Goal: Task Accomplishment & Management: Use online tool/utility

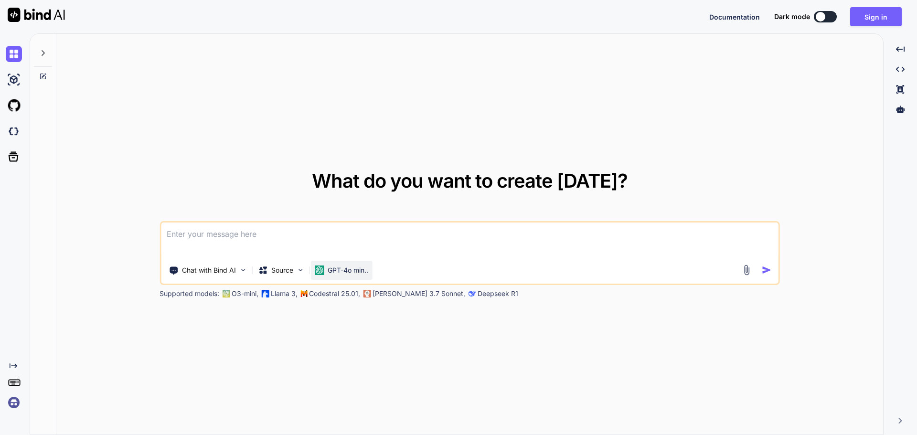
click at [340, 269] on p "GPT-4o min.." at bounding box center [348, 271] width 41 height 10
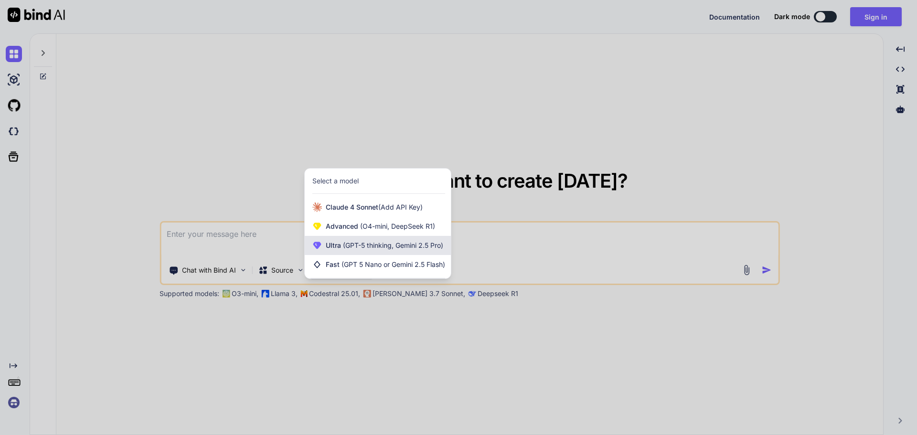
click at [401, 248] on span "(GPT-5 thinking, Gemini 2.5 Pro)" at bounding box center [392, 245] width 102 height 8
type textarea "x"
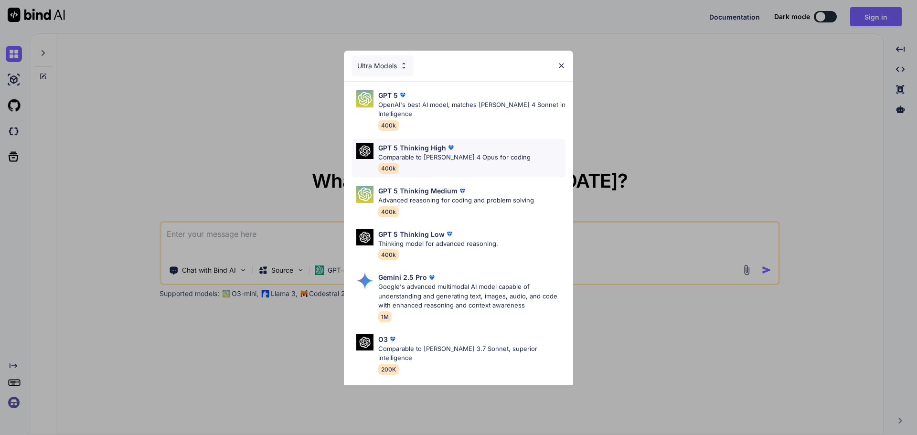
click at [464, 157] on p "Comparable to Claude 4 Opus for coding" at bounding box center [454, 158] width 152 height 10
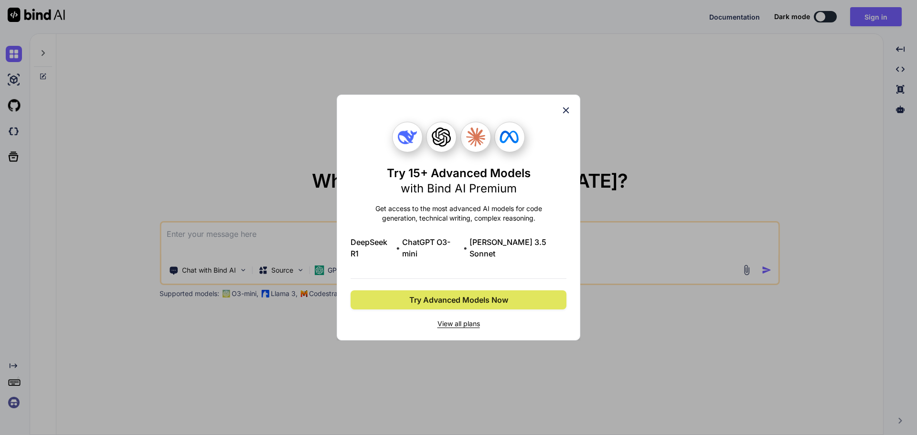
click at [524, 295] on button "Try Advanced Models Now" at bounding box center [459, 299] width 216 height 19
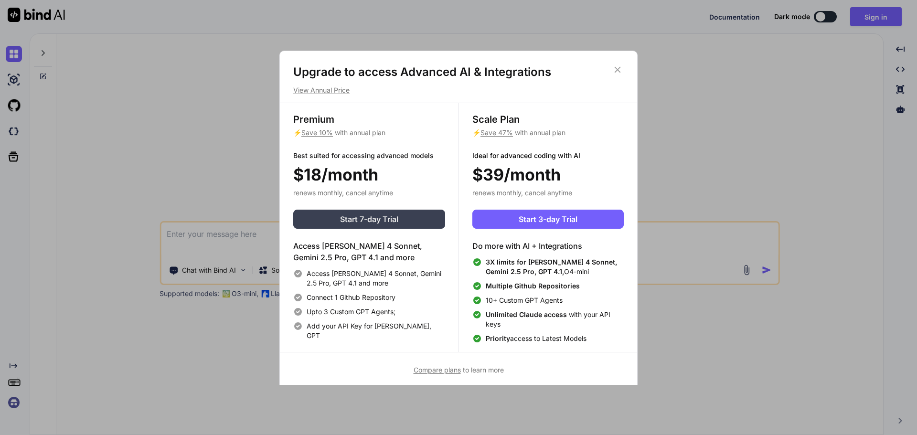
click at [402, 225] on button "Start 7-day Trial" at bounding box center [369, 219] width 152 height 19
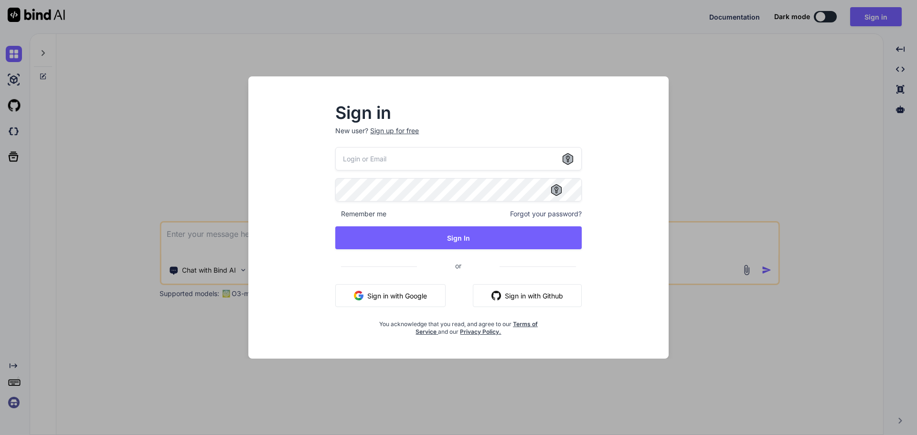
click at [391, 287] on button "Sign in with Google" at bounding box center [390, 295] width 110 height 23
click at [397, 297] on button "Sign in with Google" at bounding box center [390, 295] width 110 height 23
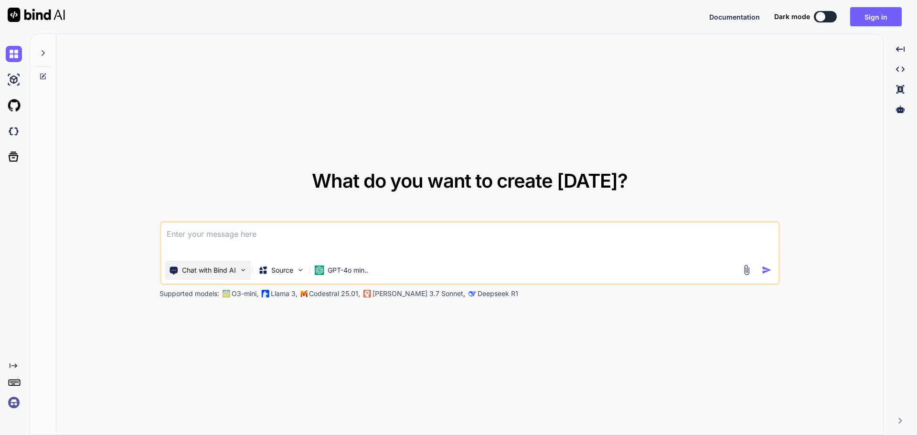
click at [236, 271] on p "Chat with Bind AI" at bounding box center [209, 271] width 54 height 10
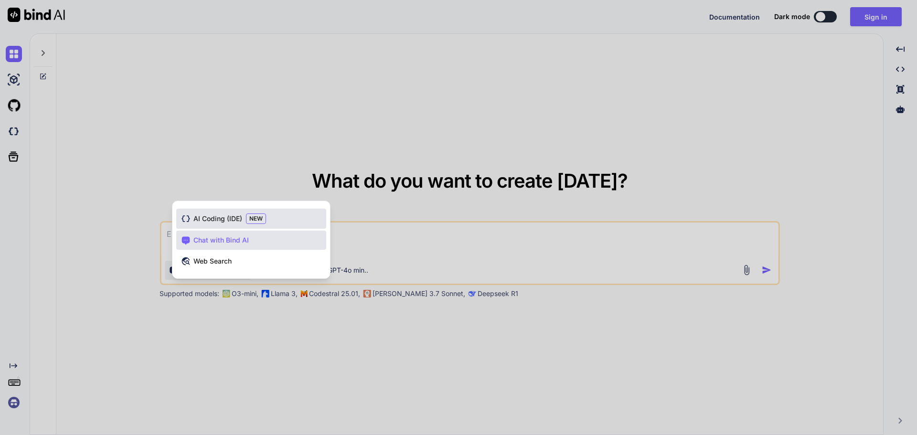
click at [276, 218] on div "AI Coding (IDE) NEW" at bounding box center [251, 219] width 150 height 20
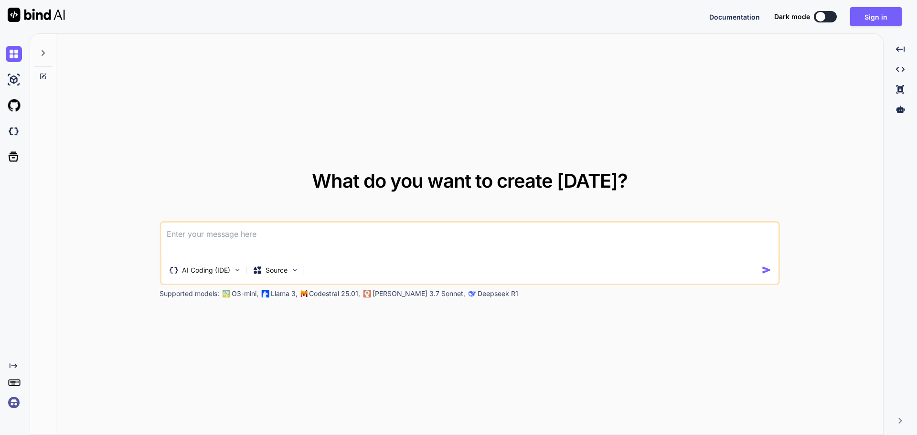
click at [251, 241] on textarea at bounding box center [470, 240] width 618 height 35
click at [875, 15] on button "Sign in" at bounding box center [876, 16] width 52 height 19
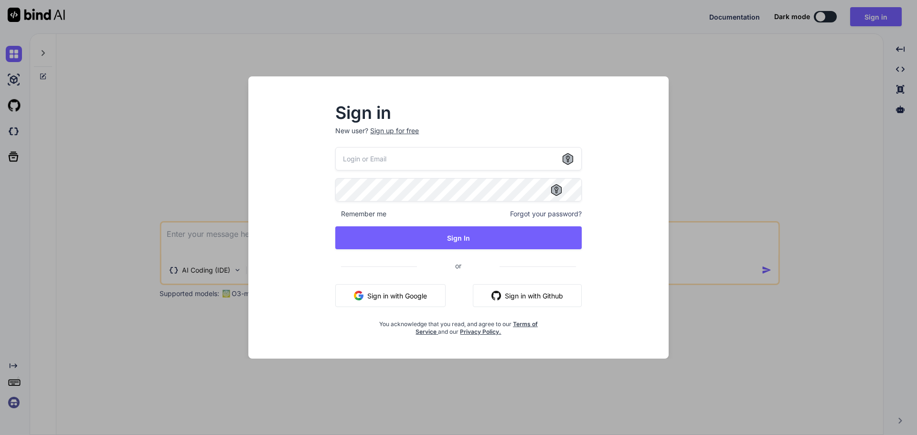
click at [417, 293] on button "Sign in with Google" at bounding box center [390, 295] width 110 height 23
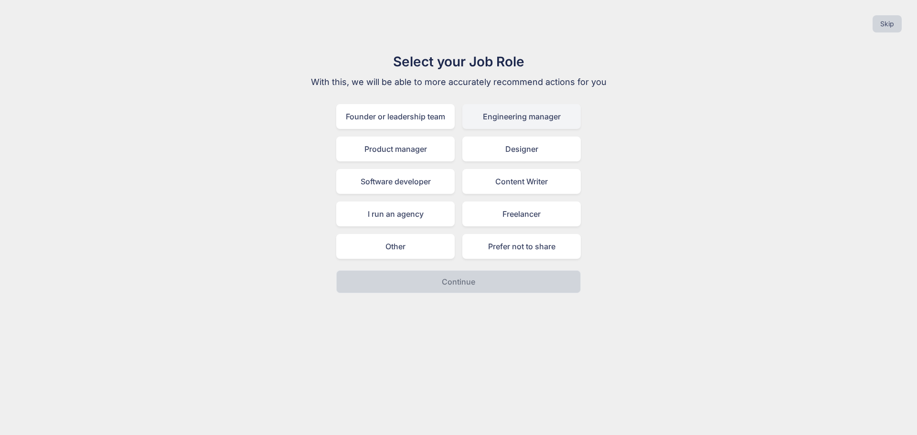
click at [553, 120] on div "Engineering manager" at bounding box center [521, 116] width 118 height 25
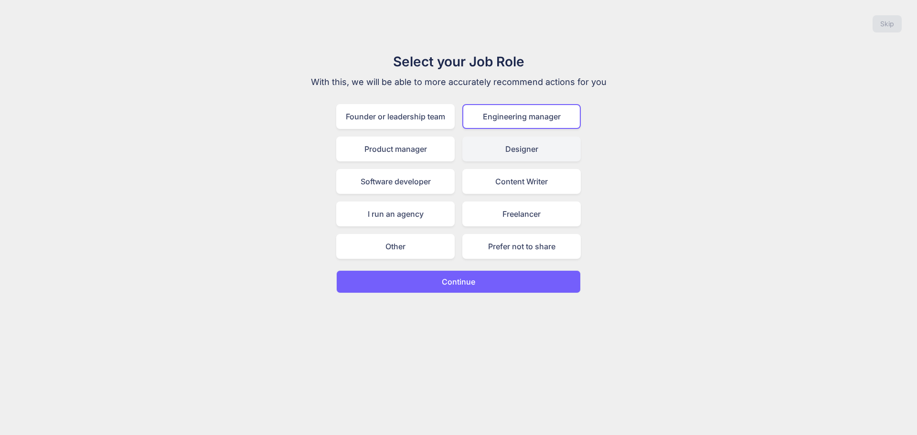
click at [527, 144] on div "Designer" at bounding box center [521, 149] width 118 height 25
click at [405, 184] on div "Software developer" at bounding box center [395, 181] width 118 height 25
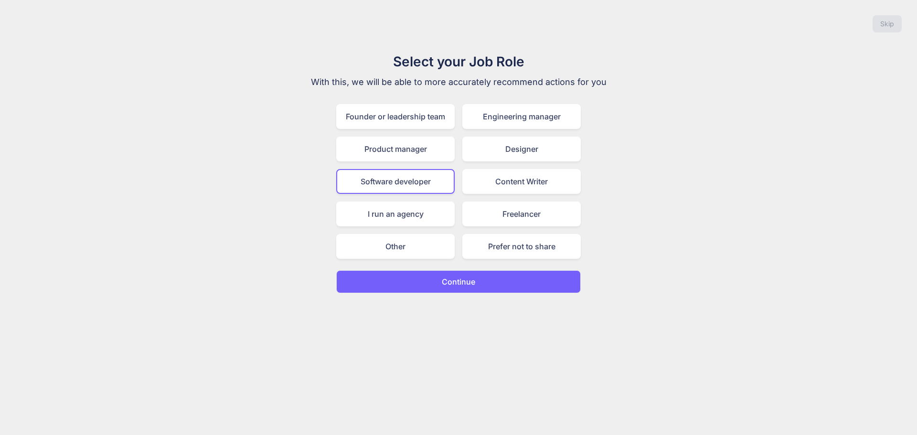
click at [522, 276] on button "Continue" at bounding box center [458, 281] width 245 height 23
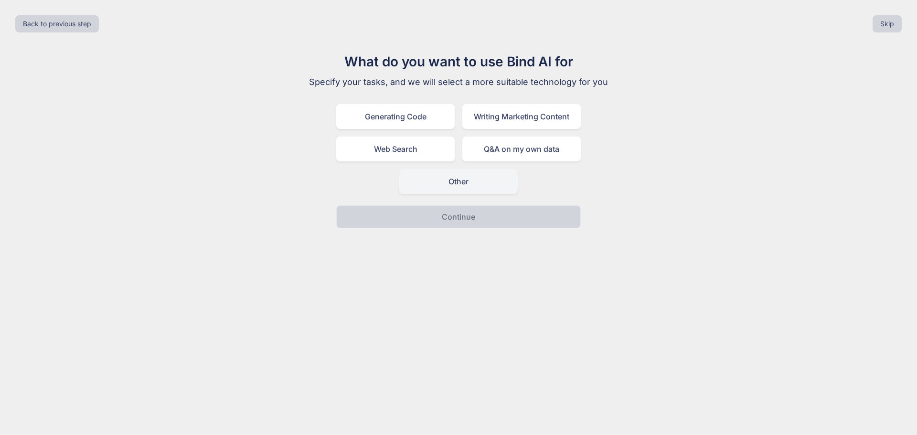
click at [468, 182] on div "Other" at bounding box center [458, 181] width 118 height 25
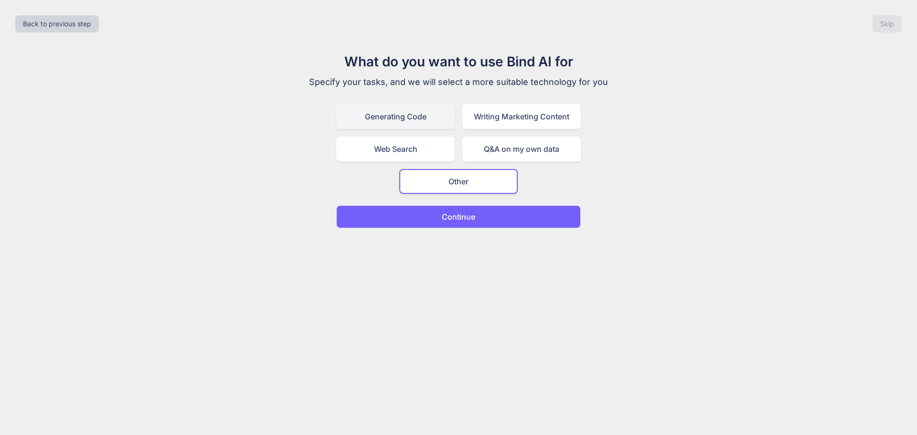
click at [422, 113] on div "Generating Code" at bounding box center [395, 116] width 118 height 25
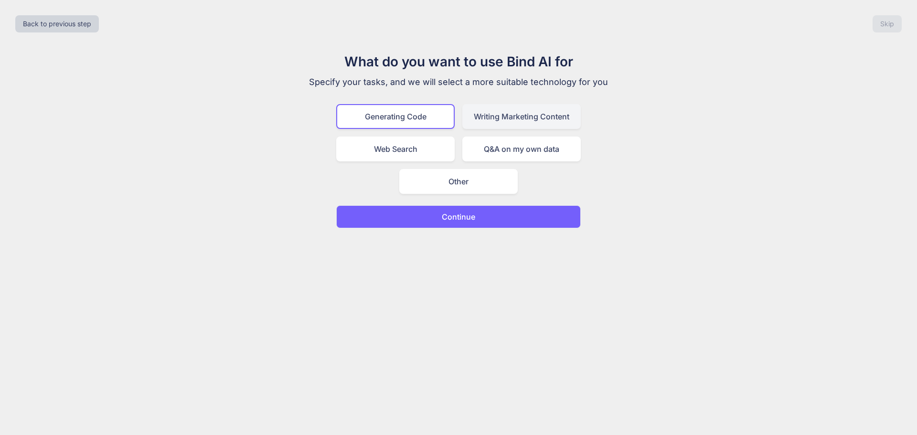
click at [545, 113] on div "Writing Marketing Content" at bounding box center [521, 116] width 118 height 25
drag, startPoint x: 458, startPoint y: 170, endPoint x: 485, endPoint y: 176, distance: 27.9
click at [458, 171] on div "Other" at bounding box center [458, 181] width 118 height 25
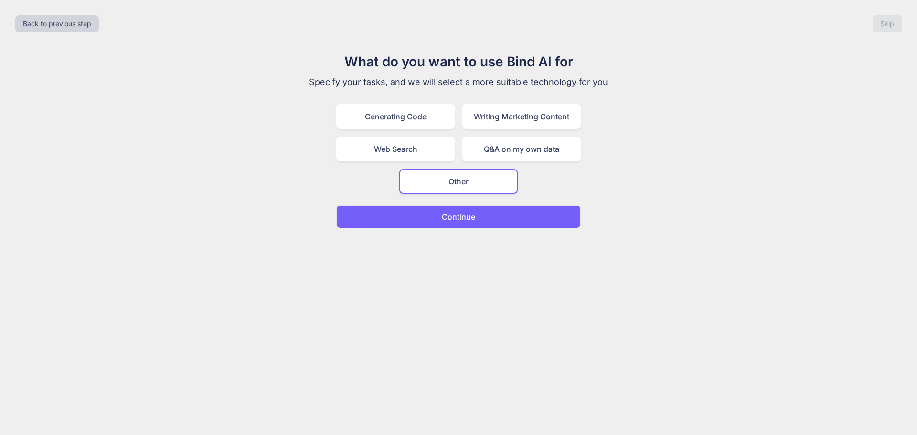
click at [554, 218] on button "Continue" at bounding box center [458, 216] width 245 height 23
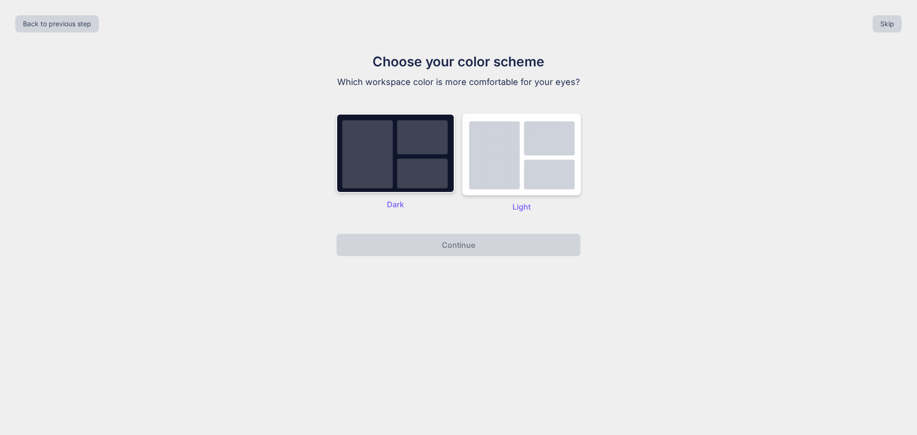
click at [413, 163] on img at bounding box center [395, 153] width 118 height 79
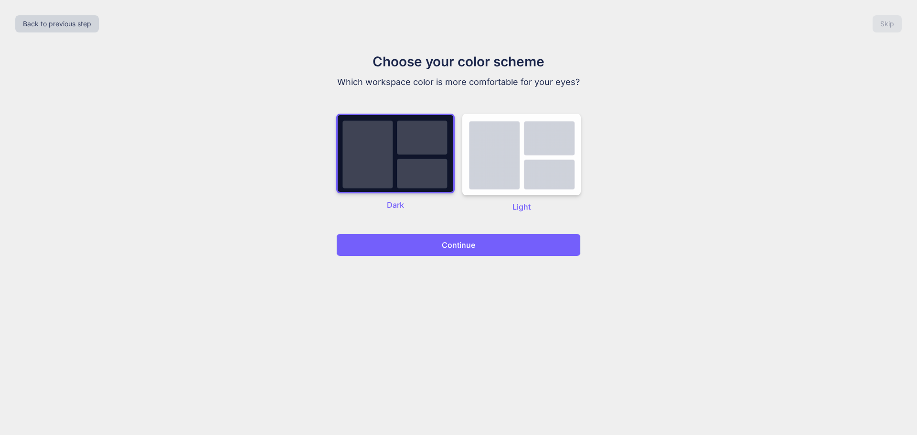
click at [505, 236] on button "Continue" at bounding box center [458, 245] width 245 height 23
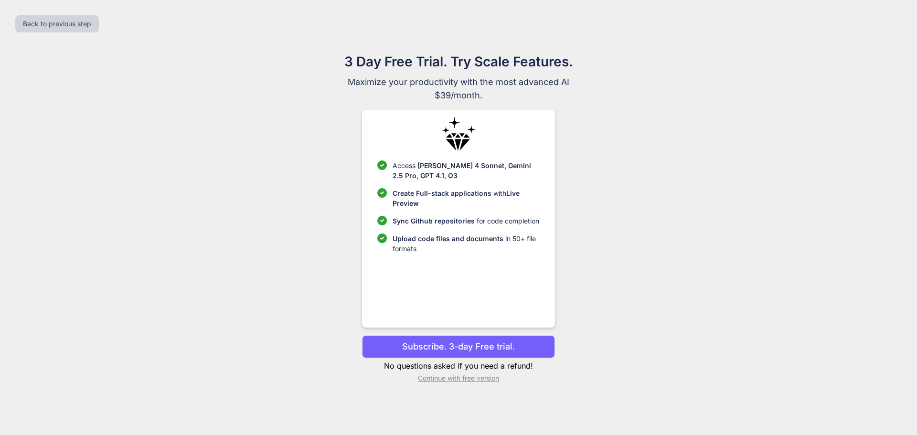
click at [512, 349] on p "Subscribe. 3-day Free trial." at bounding box center [458, 346] width 113 height 13
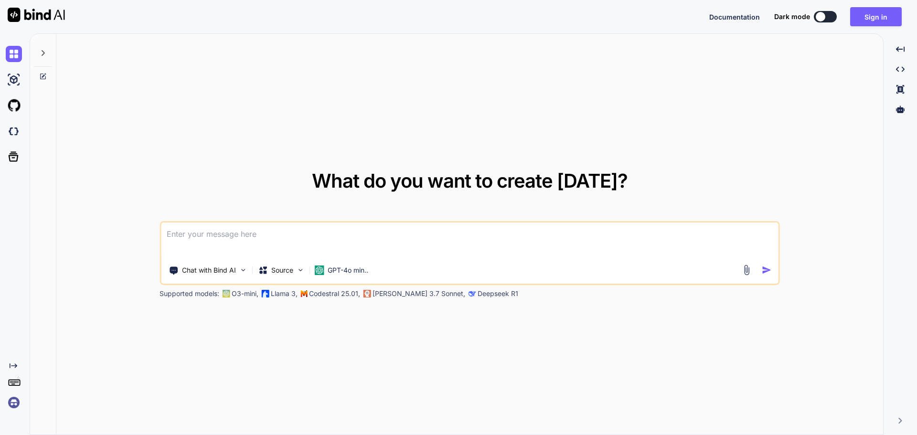
click at [157, 272] on div "What do you want to create today? Chat with Bind AI Source GPT-4o min.. Support…" at bounding box center [469, 235] width 827 height 402
click at [201, 271] on p "Chat with Bind AI" at bounding box center [209, 271] width 54 height 10
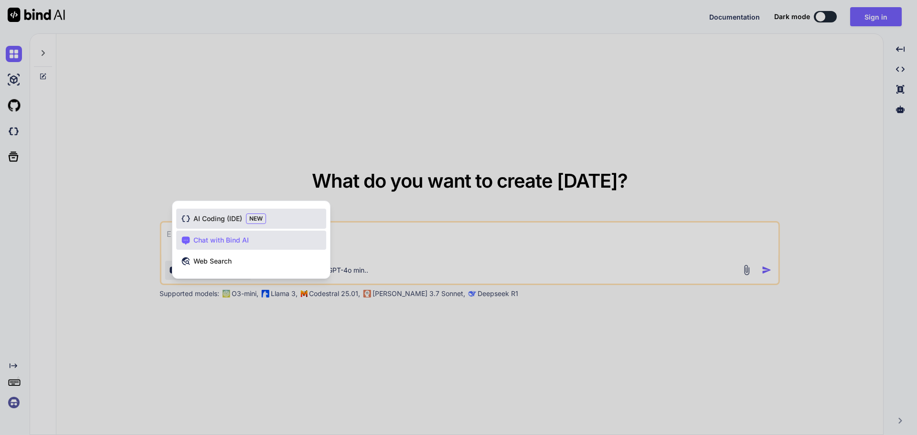
click at [291, 219] on div "AI Coding (IDE) NEW" at bounding box center [251, 219] width 150 height 20
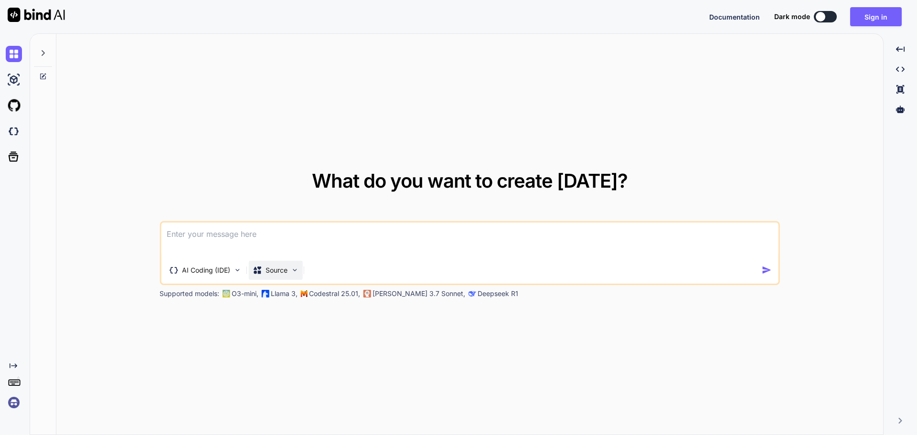
click at [281, 270] on p "Source" at bounding box center [277, 271] width 22 height 10
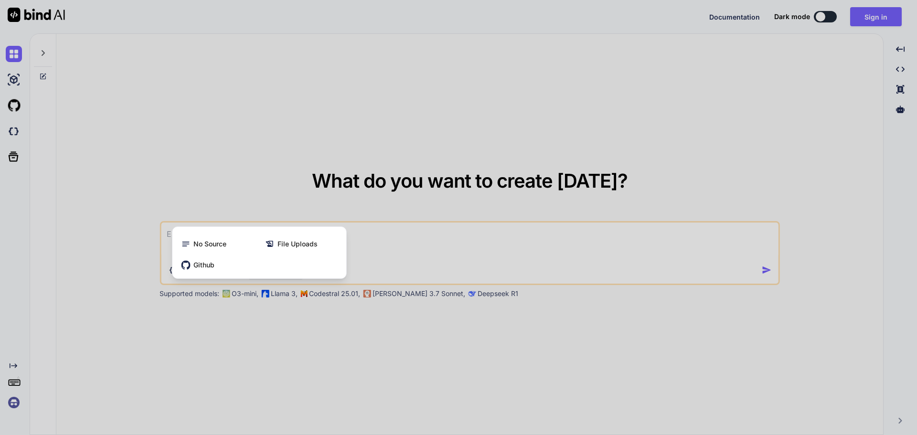
click at [391, 236] on div at bounding box center [458, 217] width 917 height 435
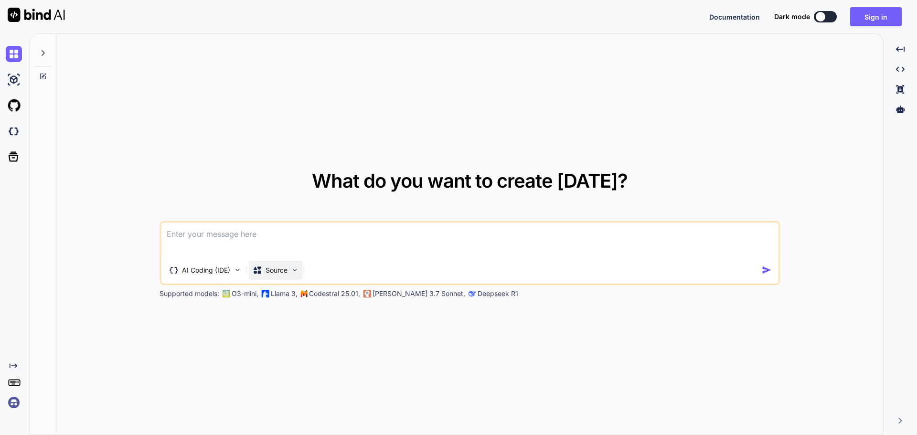
click at [289, 270] on div "Source" at bounding box center [275, 270] width 54 height 19
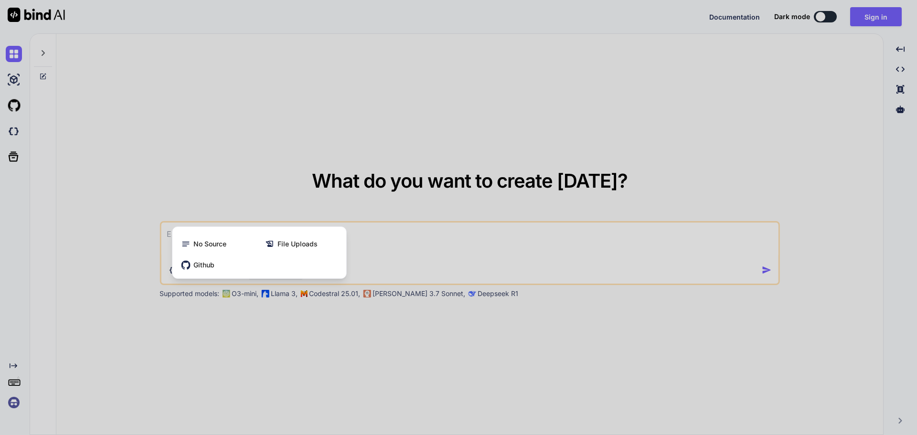
click at [389, 250] on div at bounding box center [458, 217] width 917 height 435
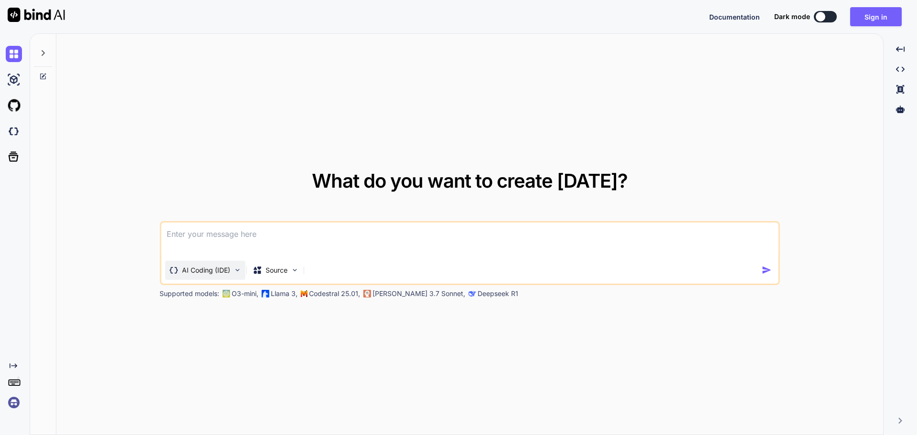
click at [205, 262] on div "AI Coding (IDE)" at bounding box center [205, 270] width 80 height 19
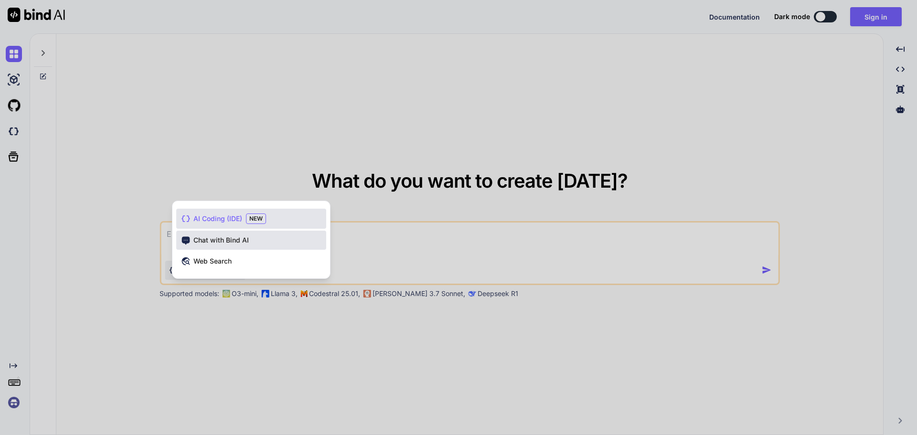
click at [267, 238] on div "Chat with Bind AI" at bounding box center [251, 240] width 150 height 19
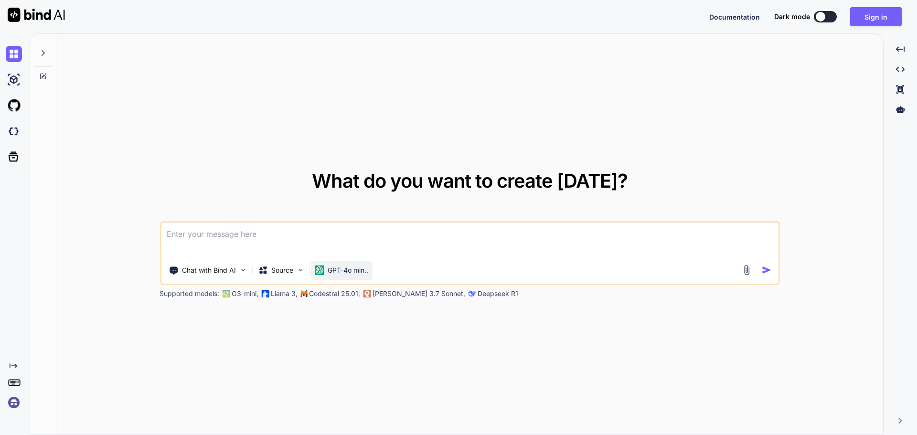
click at [355, 272] on p "GPT-4o min.." at bounding box center [348, 271] width 41 height 10
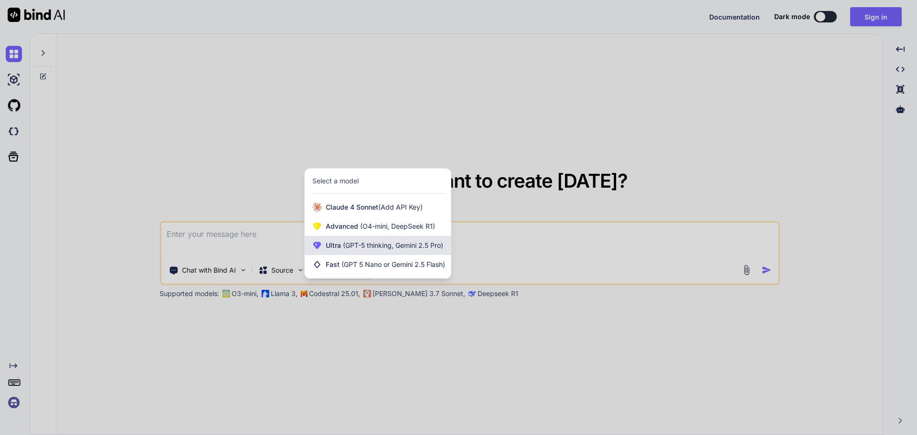
click at [362, 249] on span "(GPT-5 thinking, Gemini 2.5 Pro)" at bounding box center [392, 245] width 102 height 8
type textarea "x"
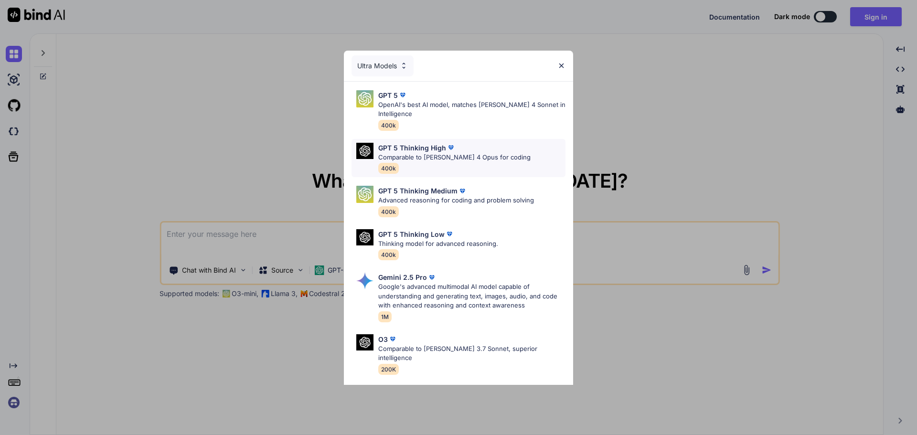
click at [483, 155] on p "Comparable to Claude 4 Opus for coding" at bounding box center [454, 158] width 152 height 10
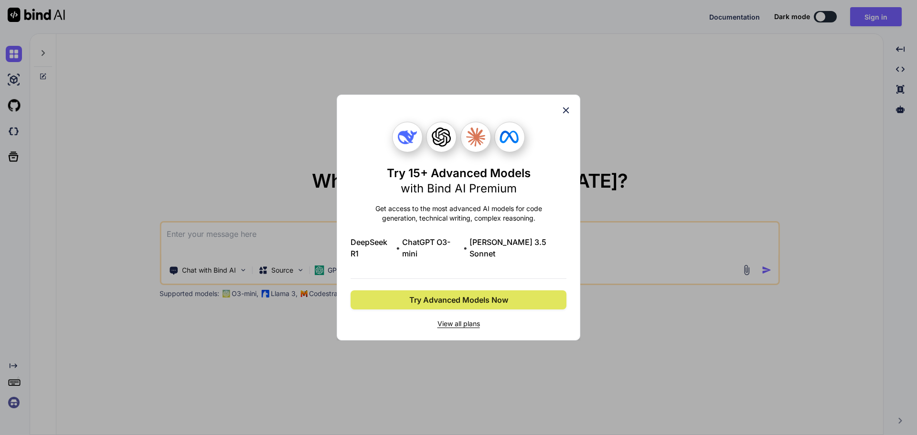
click at [501, 298] on span "Try Advanced Models Now" at bounding box center [458, 299] width 99 height 11
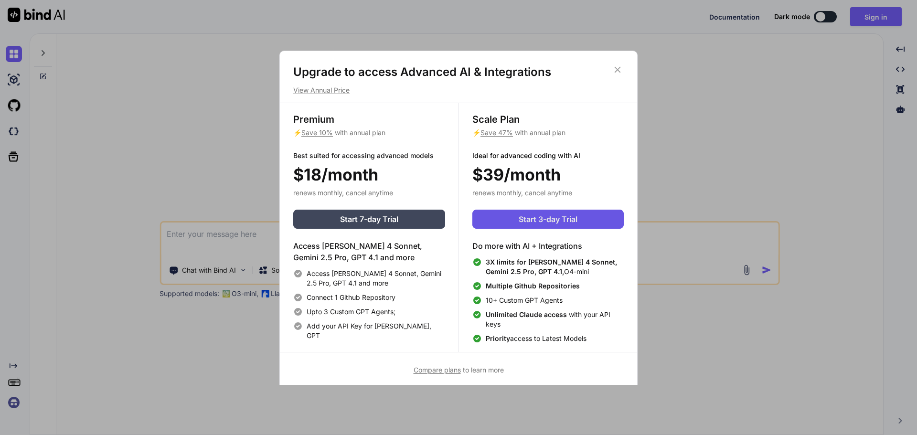
click at [559, 221] on span "Start 3-day Trial" at bounding box center [548, 219] width 59 height 11
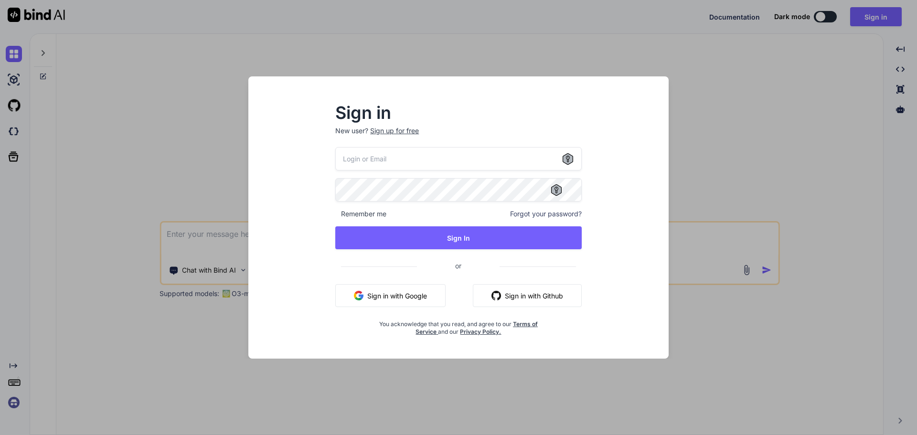
click at [406, 298] on button "Sign in with Google" at bounding box center [390, 295] width 110 height 23
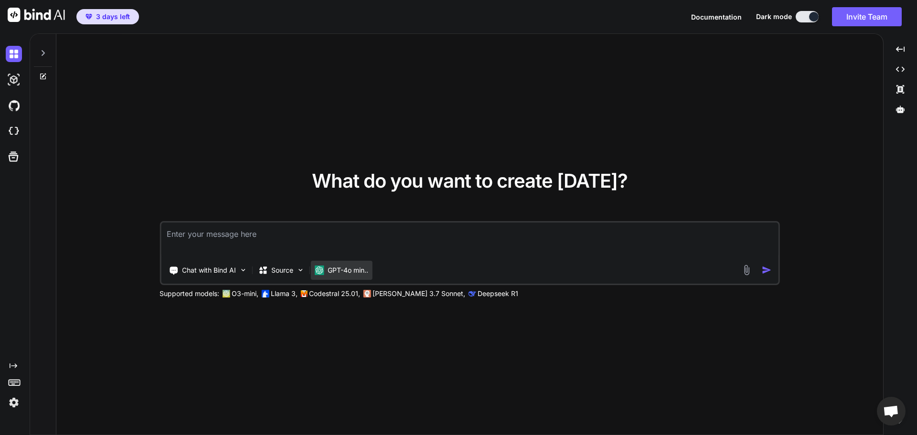
click at [345, 272] on p "GPT-4o min.." at bounding box center [348, 271] width 41 height 10
click at [284, 264] on div "Source" at bounding box center [281, 270] width 54 height 19
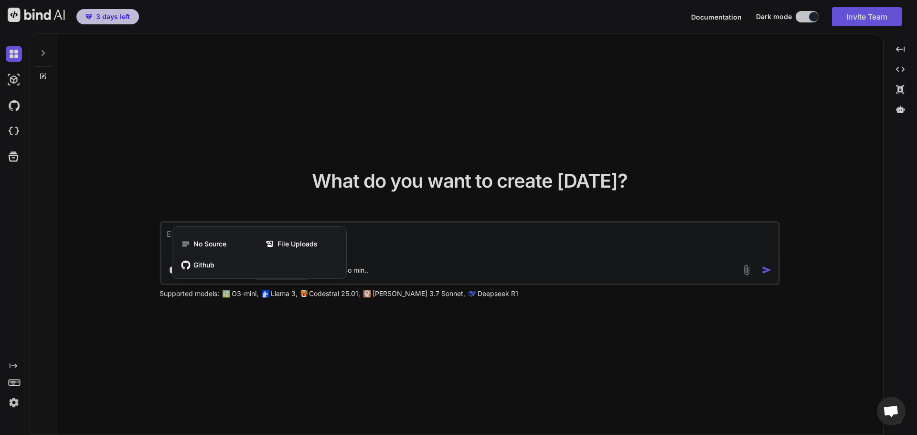
click at [417, 258] on div at bounding box center [458, 217] width 917 height 435
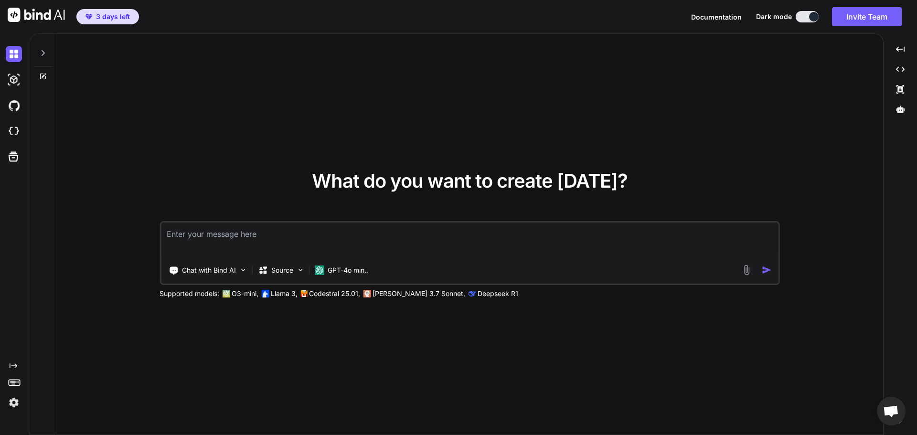
click at [394, 266] on div "Chat with Bind AI Source GPT-4o min.." at bounding box center [451, 270] width 580 height 19
click at [364, 270] on p "GPT-4o min.." at bounding box center [348, 271] width 41 height 10
drag, startPoint x: 365, startPoint y: 266, endPoint x: 346, endPoint y: 267, distance: 18.2
click at [359, 266] on p "GPT-4o min.." at bounding box center [348, 271] width 41 height 10
click at [298, 272] on img at bounding box center [300, 270] width 8 height 8
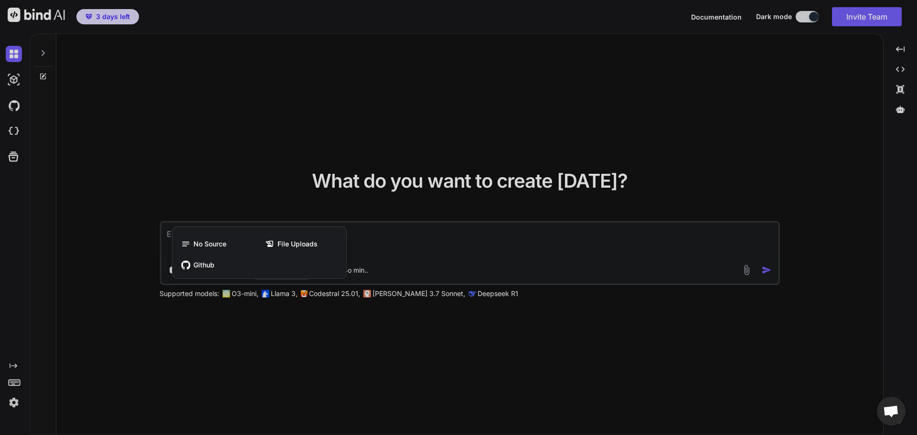
click at [397, 253] on div at bounding box center [458, 217] width 917 height 435
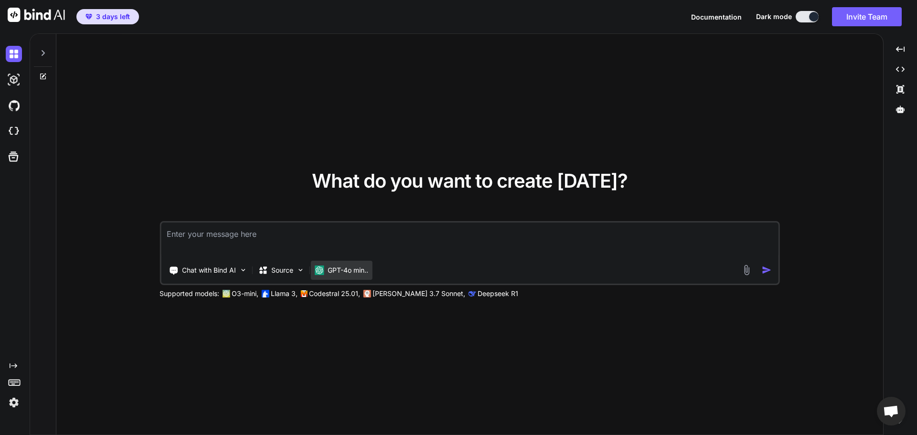
click at [330, 269] on p "GPT-4o min.." at bounding box center [348, 271] width 41 height 10
click at [478, 298] on p "Deepseek R1" at bounding box center [498, 294] width 41 height 10
click at [478, 291] on p "Deepseek R1" at bounding box center [498, 294] width 41 height 10
click at [213, 264] on div "Chat with Bind AI" at bounding box center [208, 270] width 86 height 19
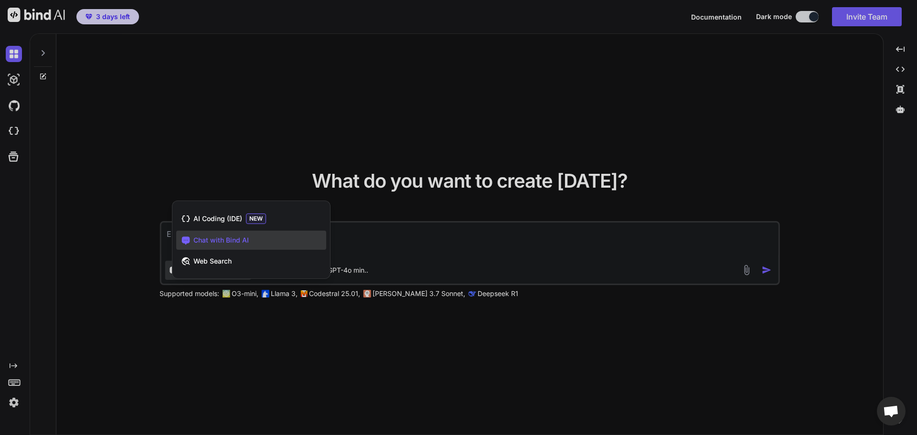
click at [281, 219] on div "AI Coding (IDE) NEW" at bounding box center [251, 219] width 150 height 20
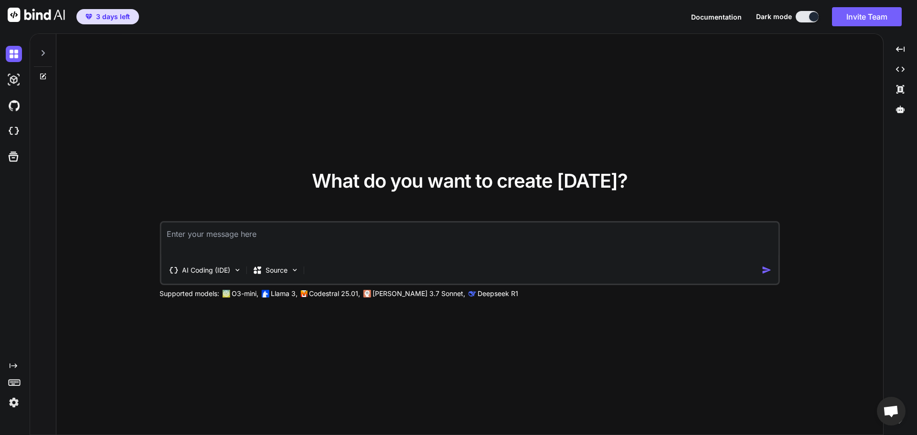
click at [176, 258] on textarea at bounding box center [470, 240] width 618 height 35
click at [208, 270] on p "AI Coding (IDE)" at bounding box center [206, 271] width 48 height 10
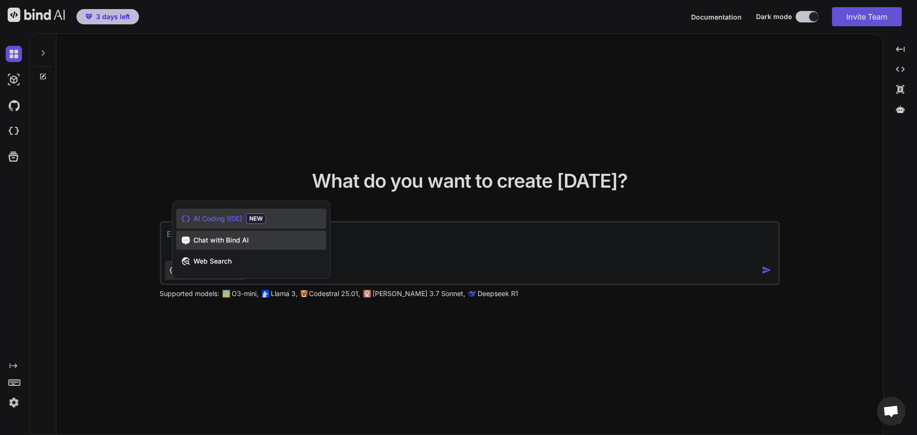
click at [231, 237] on span "Chat with Bind AI" at bounding box center [220, 241] width 55 height 10
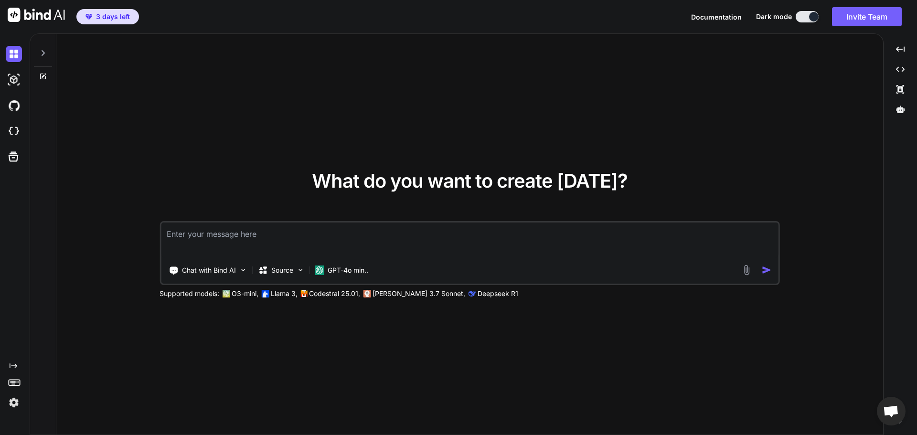
click at [376, 269] on div "Chat with Bind AI Source GPT-4o min.." at bounding box center [451, 270] width 580 height 19
click at [348, 275] on p "GPT-4o min.." at bounding box center [348, 271] width 41 height 10
click at [8, 48] on img at bounding box center [14, 54] width 16 height 16
type textarea "x"
click at [353, 270] on p "GPT-4o min.." at bounding box center [348, 271] width 41 height 10
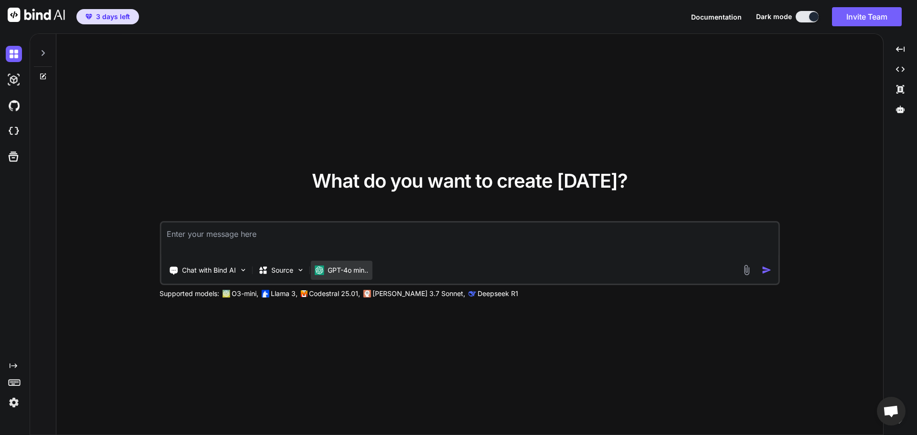
click at [348, 271] on p "GPT-4o min.." at bounding box center [348, 271] width 41 height 10
click at [384, 274] on div "Chat with Bind AI Source GPT-4o min.." at bounding box center [451, 270] width 580 height 19
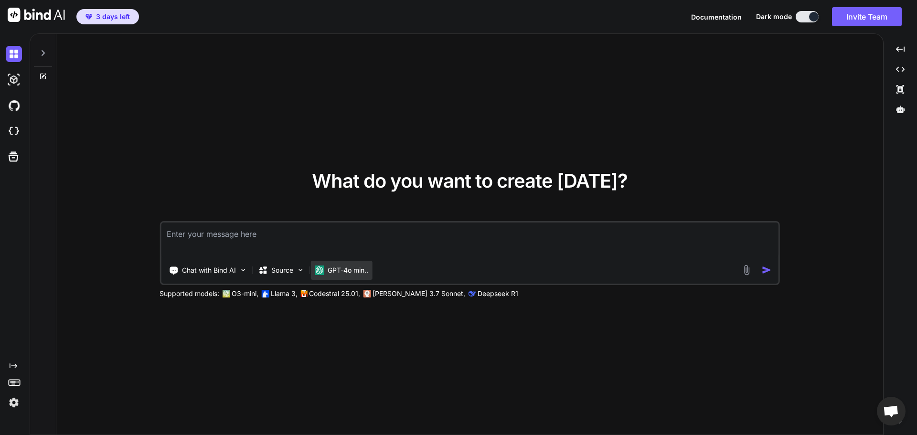
click at [356, 268] on p "GPT-4o min.." at bounding box center [348, 271] width 41 height 10
click at [355, 267] on p "GPT-4o min.." at bounding box center [348, 271] width 41 height 10
click at [16, 86] on img at bounding box center [14, 80] width 16 height 16
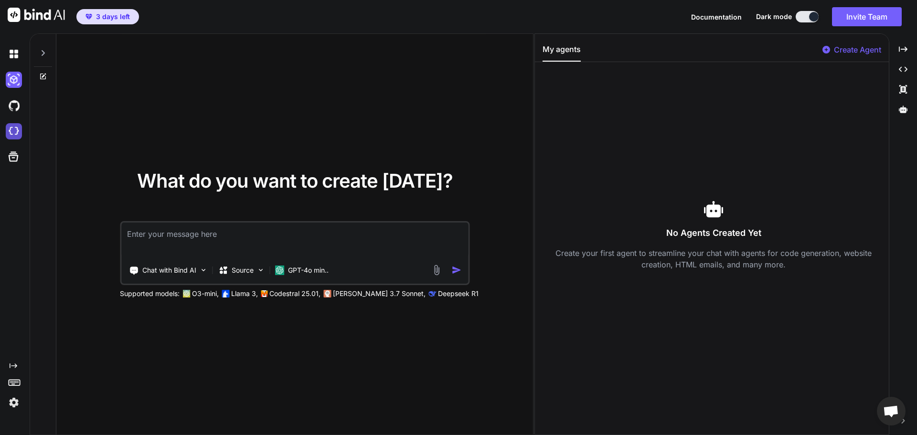
click at [16, 133] on img at bounding box center [14, 131] width 16 height 16
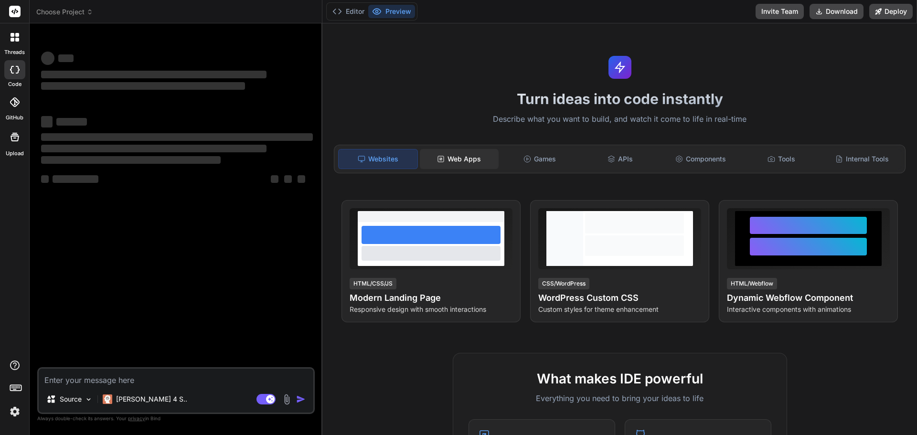
click at [481, 158] on div "Web Apps" at bounding box center [459, 159] width 79 height 20
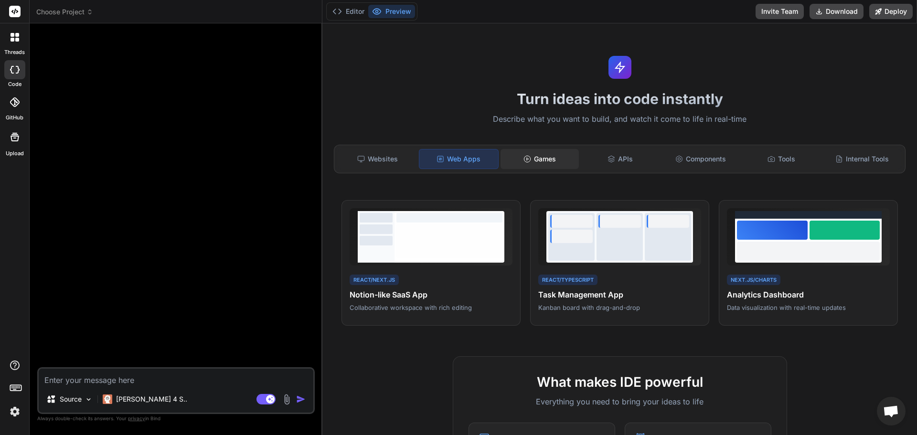
click at [575, 158] on div "Games" at bounding box center [540, 159] width 79 height 20
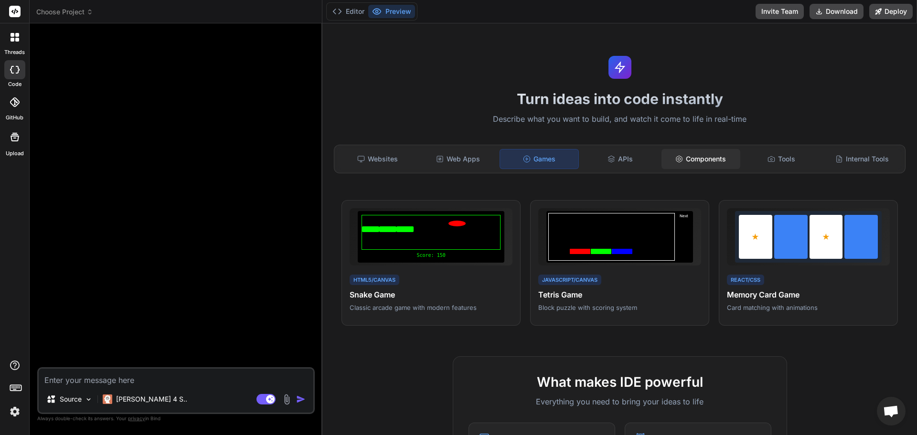
click at [723, 161] on div "Components" at bounding box center [701, 159] width 79 height 20
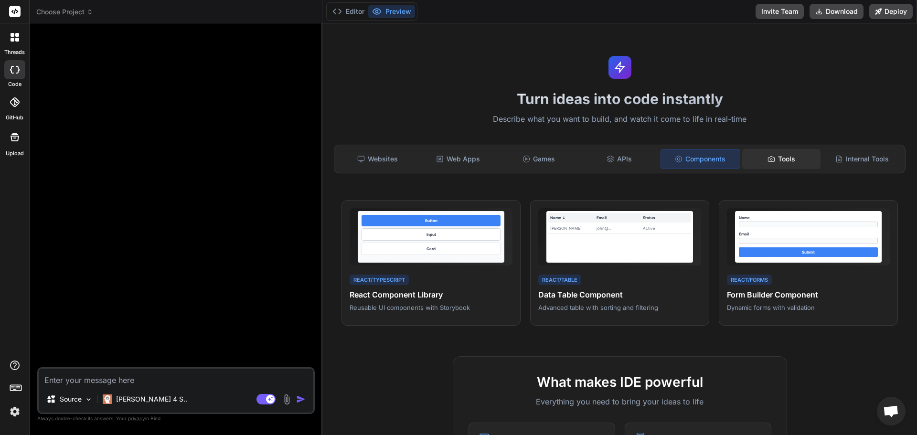
click at [807, 155] on div "Tools" at bounding box center [781, 159] width 79 height 20
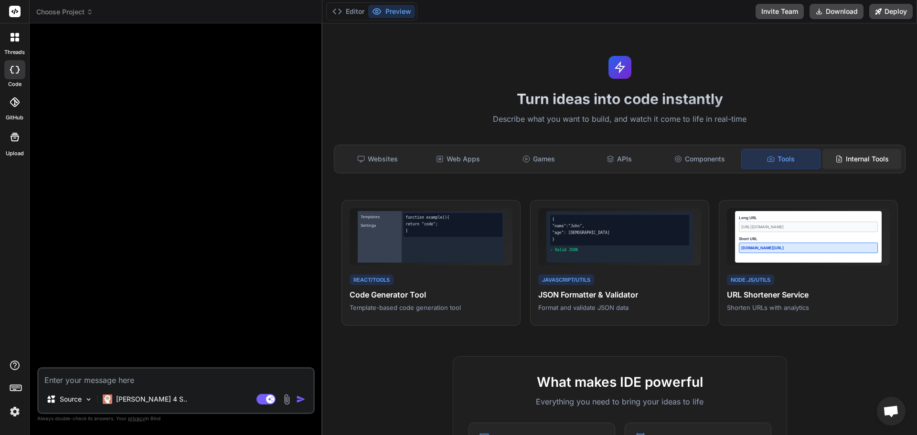
click at [865, 156] on div "Internal Tools" at bounding box center [862, 159] width 79 height 20
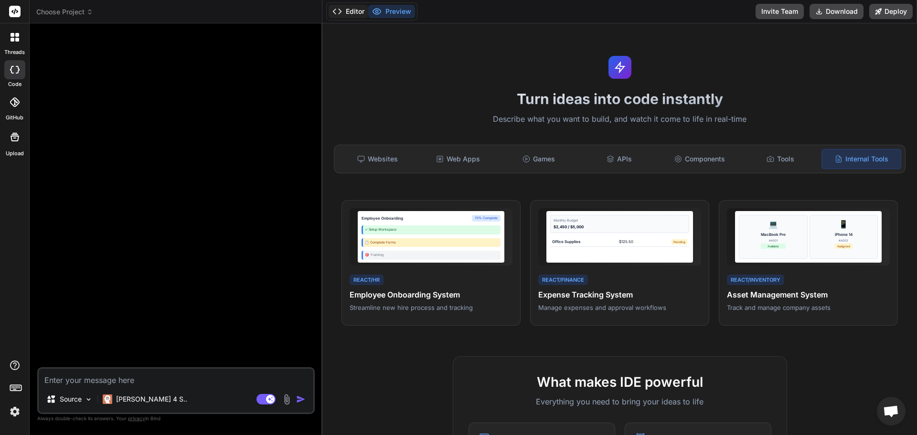
click at [355, 14] on button "Editor" at bounding box center [349, 11] width 40 height 13
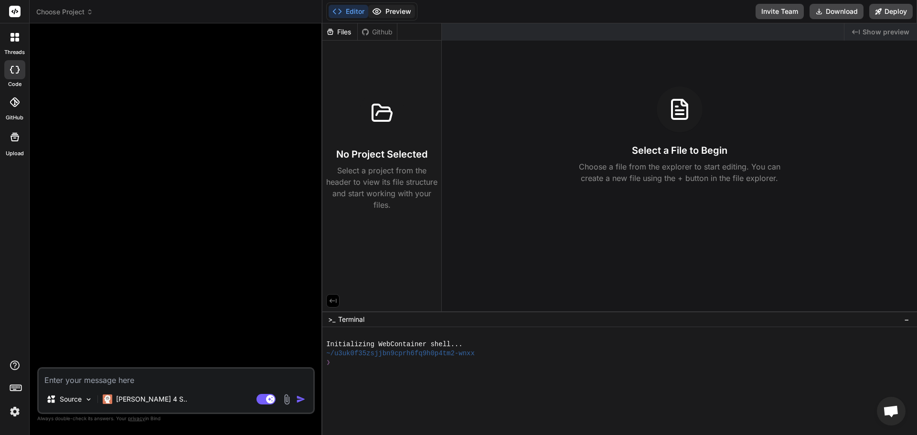
click at [406, 15] on button "Preview" at bounding box center [391, 11] width 47 height 13
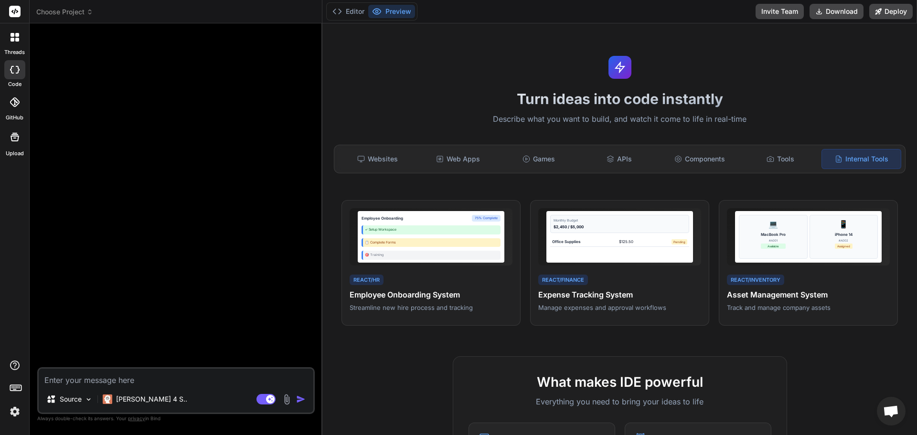
click at [18, 42] on div at bounding box center [15, 37] width 20 height 20
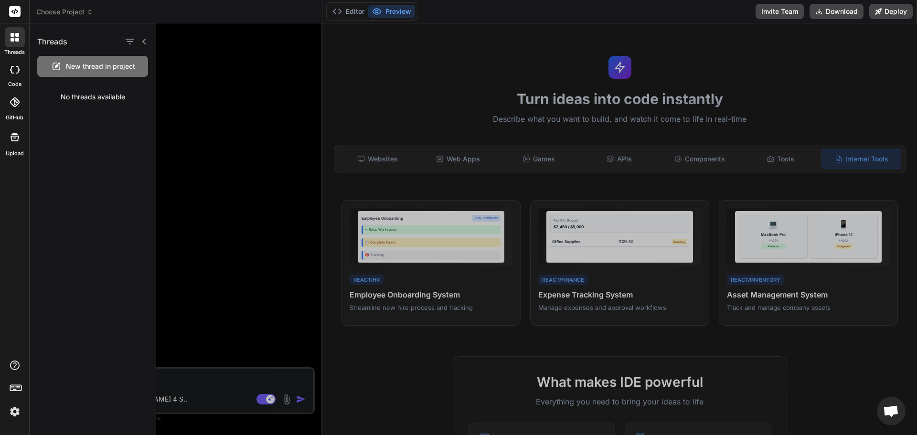
click at [124, 66] on span "New thread in project" at bounding box center [100, 67] width 69 height 10
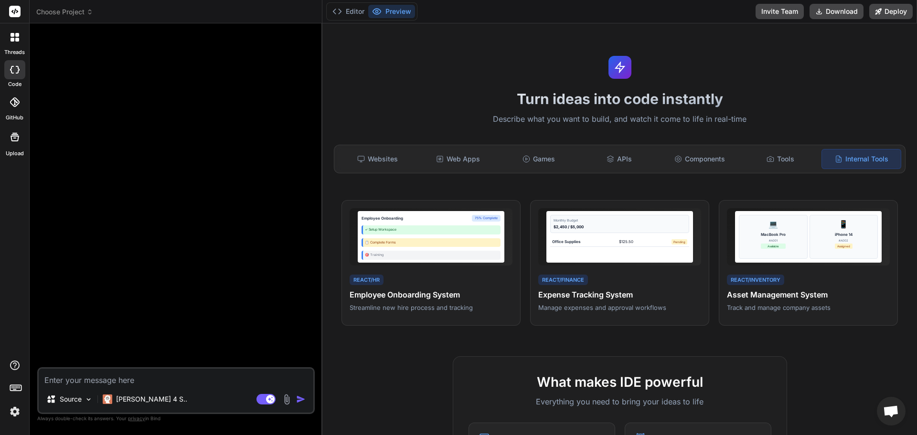
click at [21, 39] on div at bounding box center [15, 37] width 20 height 20
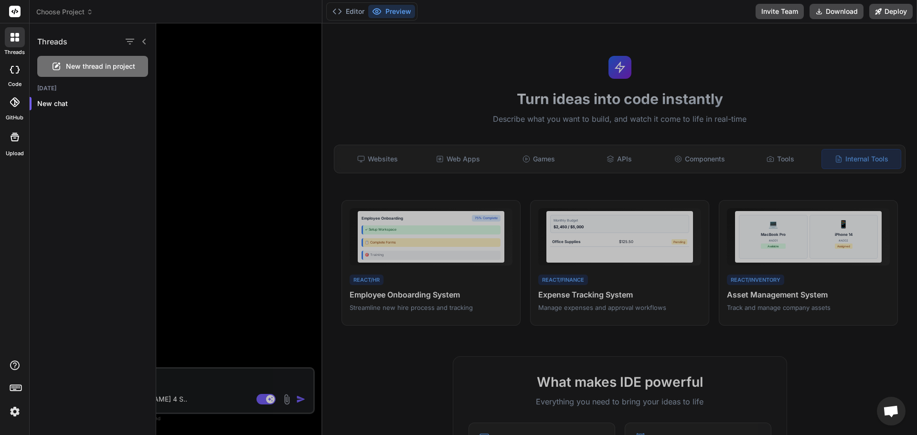
click at [16, 8] on rect at bounding box center [14, 11] width 11 height 11
click at [15, 79] on div at bounding box center [14, 69] width 21 height 19
type textarea "x"
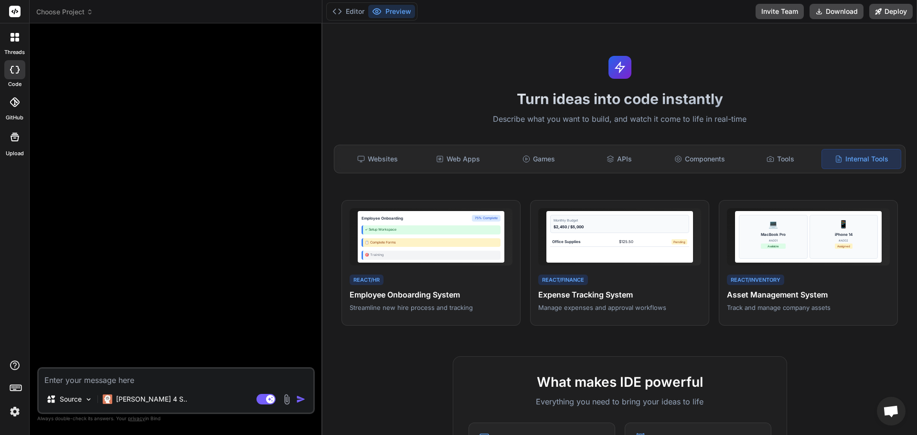
click at [15, 113] on div "GitHub" at bounding box center [14, 105] width 29 height 34
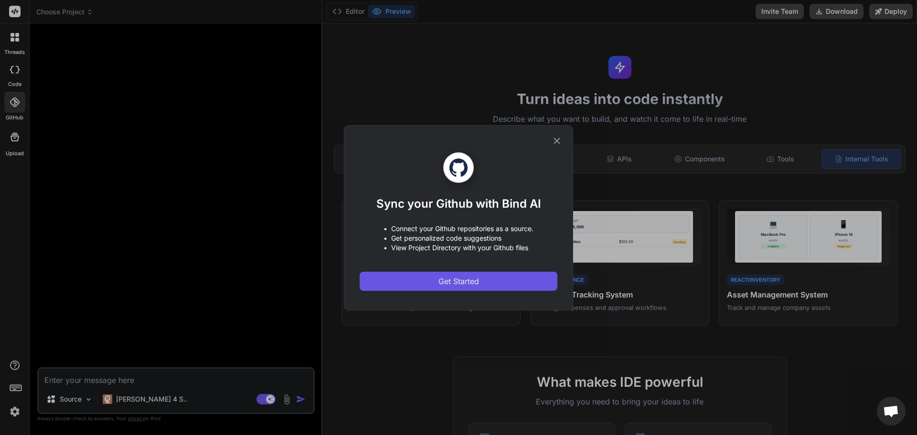
click at [482, 282] on button "Get Started" at bounding box center [459, 281] width 198 height 19
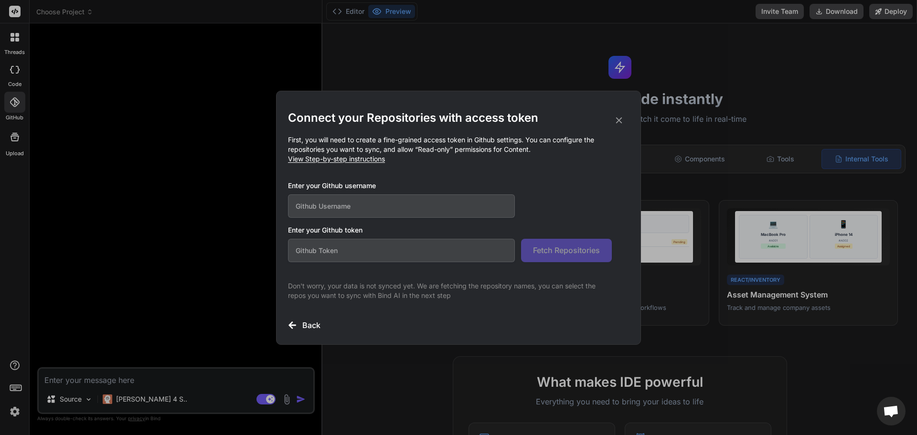
click at [371, 198] on input "text" at bounding box center [401, 205] width 227 height 23
click at [461, 258] on input "text" at bounding box center [401, 250] width 227 height 23
click at [461, 207] on input "text" at bounding box center [401, 205] width 227 height 23
click at [435, 285] on p "Don't worry, your data is not synced yet. We are fetching the repository names,…" at bounding box center [450, 290] width 324 height 19
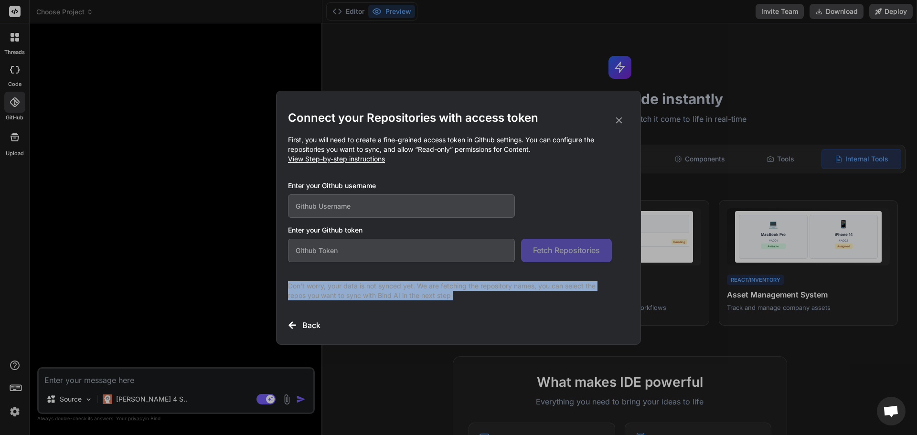
click at [435, 285] on p "Don't worry, your data is not synced yet. We are fetching the repository names,…" at bounding box center [450, 290] width 324 height 19
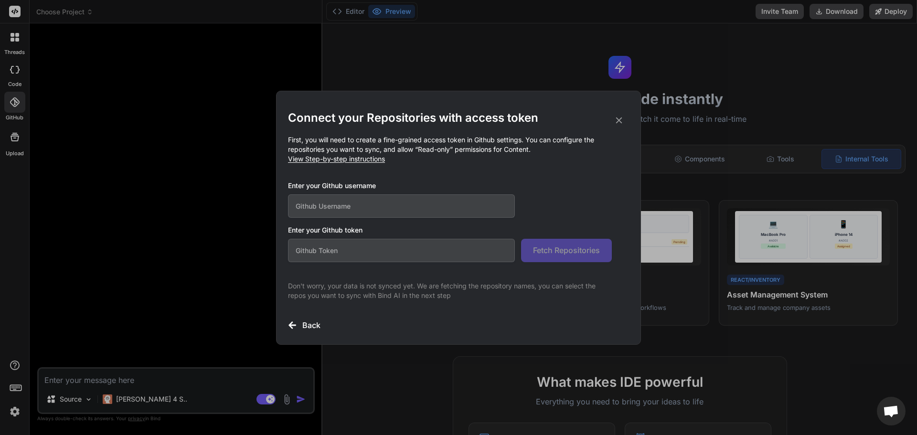
click at [620, 118] on icon at bounding box center [619, 120] width 11 height 11
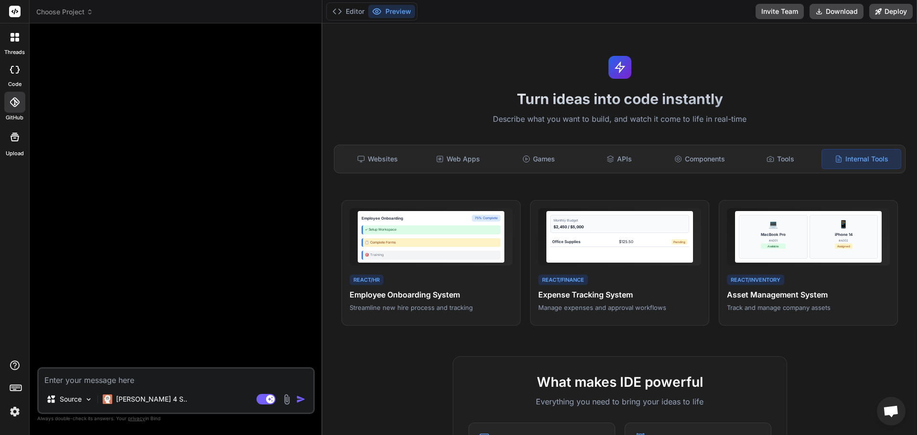
click at [10, 8] on rect at bounding box center [14, 11] width 11 height 11
click at [21, 12] on div at bounding box center [14, 11] width 29 height 23
click at [68, 12] on span "Choose Project" at bounding box center [64, 12] width 57 height 10
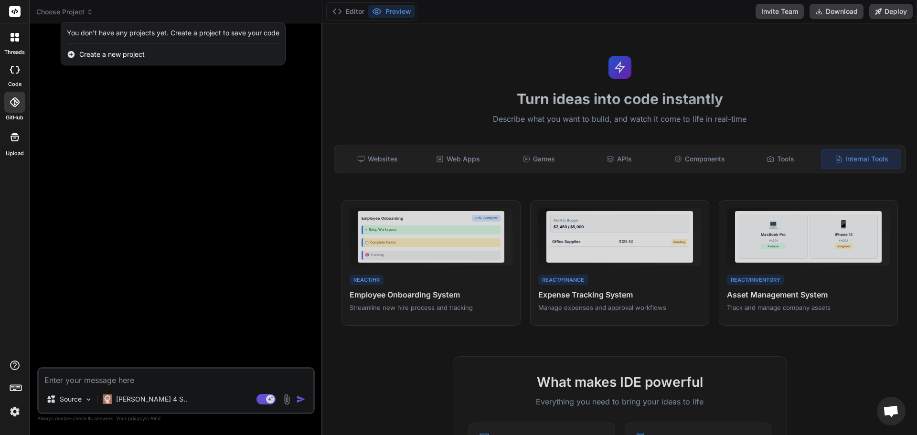
click at [145, 52] on span "Create a new project" at bounding box center [111, 55] width 65 height 10
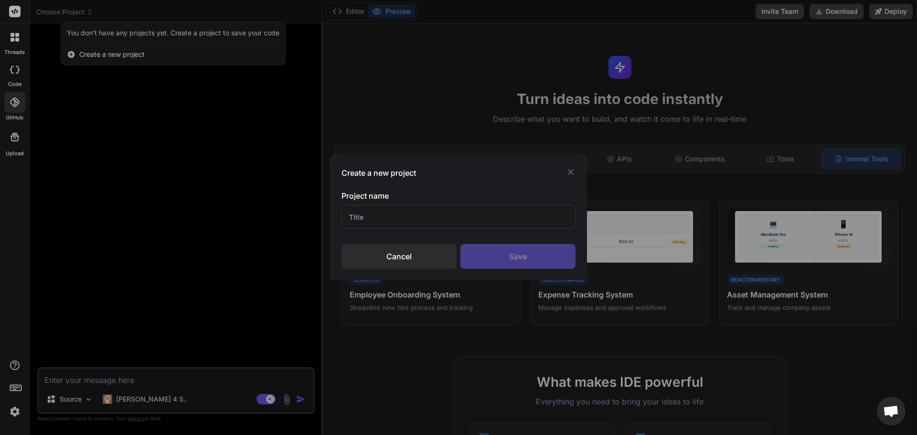
click at [425, 230] on div "Project name Cancel Save" at bounding box center [459, 229] width 234 height 79
click at [429, 208] on input "text" at bounding box center [459, 216] width 234 height 23
type input "ل"
type input "Tats"
click at [527, 253] on div "Save" at bounding box center [518, 256] width 115 height 25
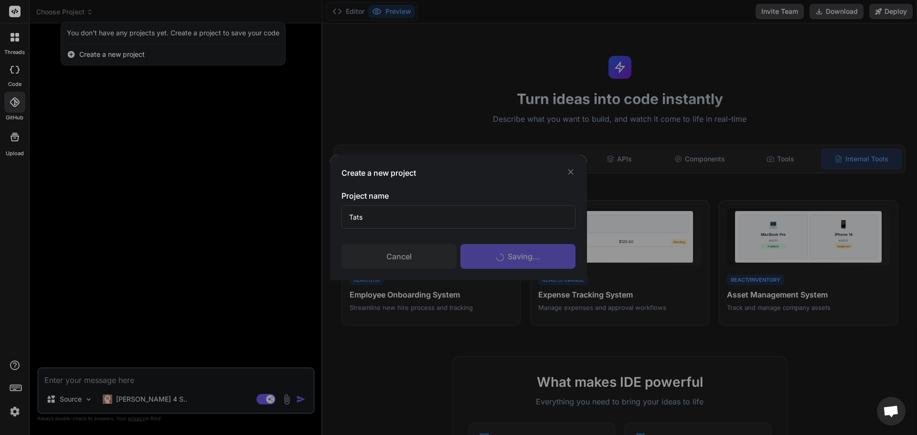
scroll to position [9, 0]
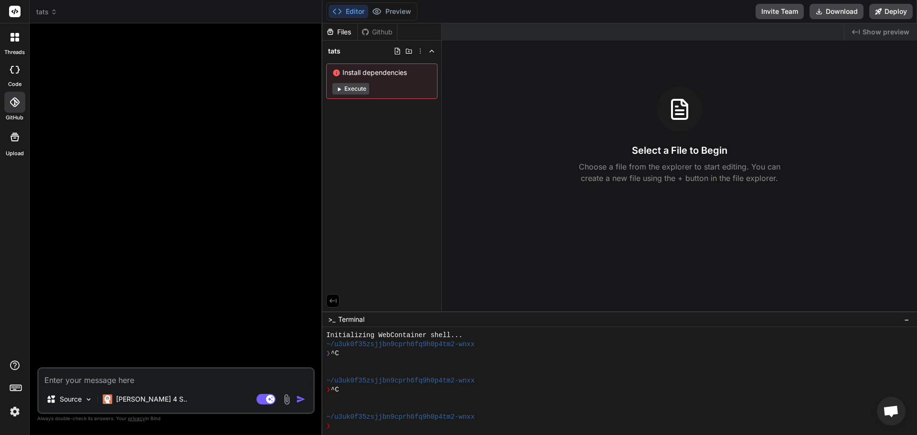
click at [354, 91] on button "Execute" at bounding box center [351, 88] width 37 height 11
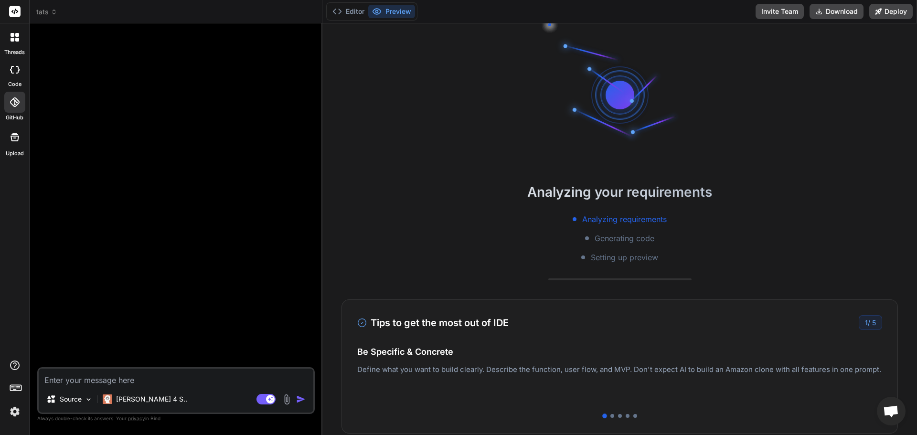
scroll to position [54, 0]
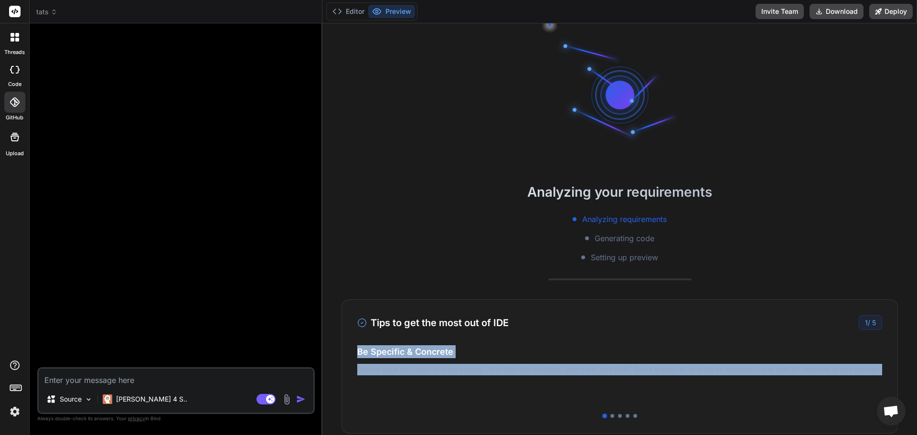
drag, startPoint x: 826, startPoint y: 359, endPoint x: 486, endPoint y: 336, distance: 340.9
click at [488, 336] on div "Tips to get the most out of IDE 1 / 5 Be Specific & Concrete Define what you wa…" at bounding box center [620, 367] width 557 height 134
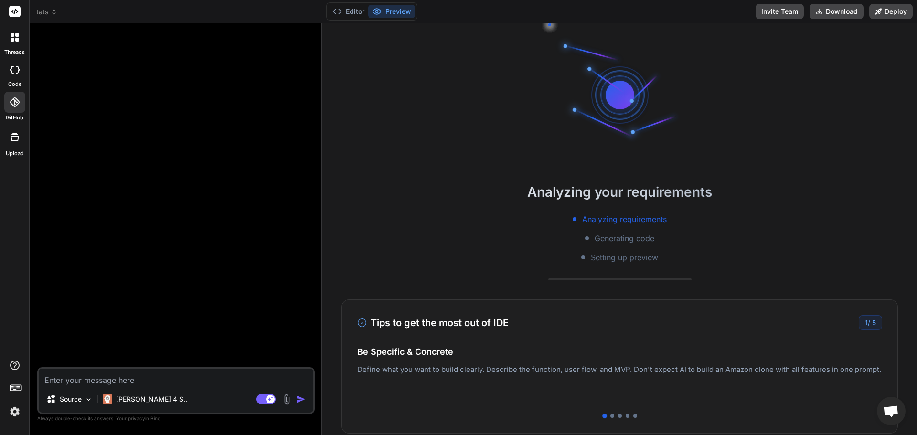
click at [650, 220] on span "Analyzing requirements" at bounding box center [624, 219] width 85 height 11
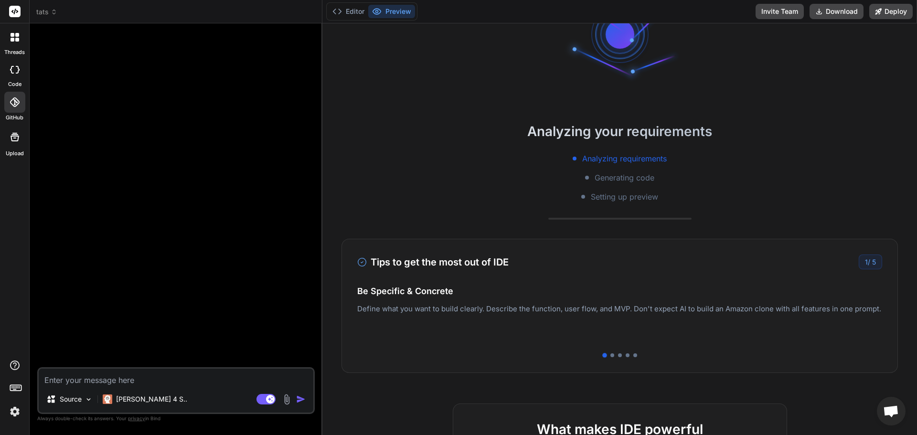
scroll to position [0, 0]
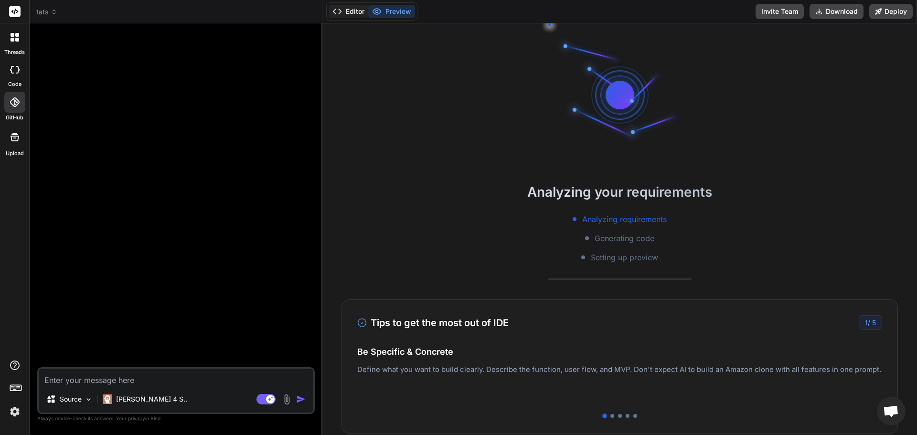
click at [355, 12] on button "Editor" at bounding box center [349, 11] width 40 height 13
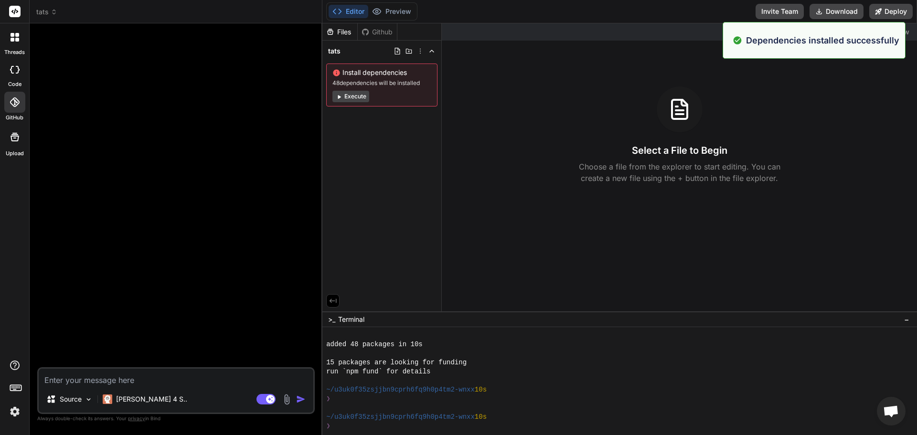
scroll to position [145, 0]
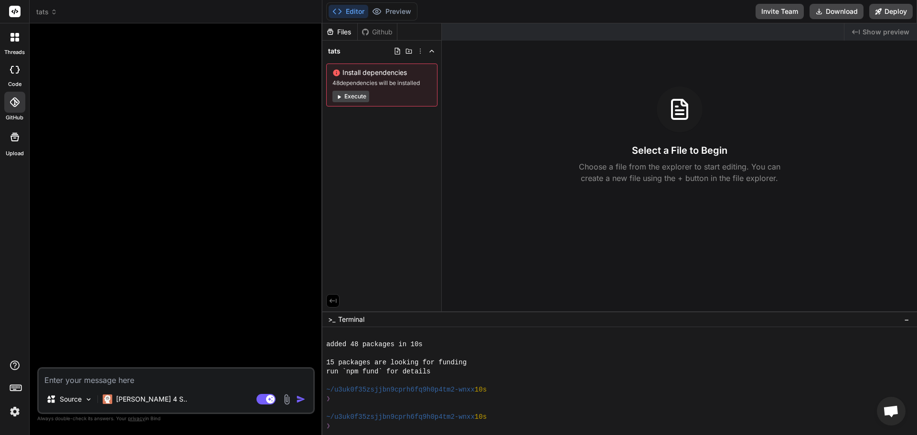
click at [9, 33] on div at bounding box center [15, 37] width 20 height 20
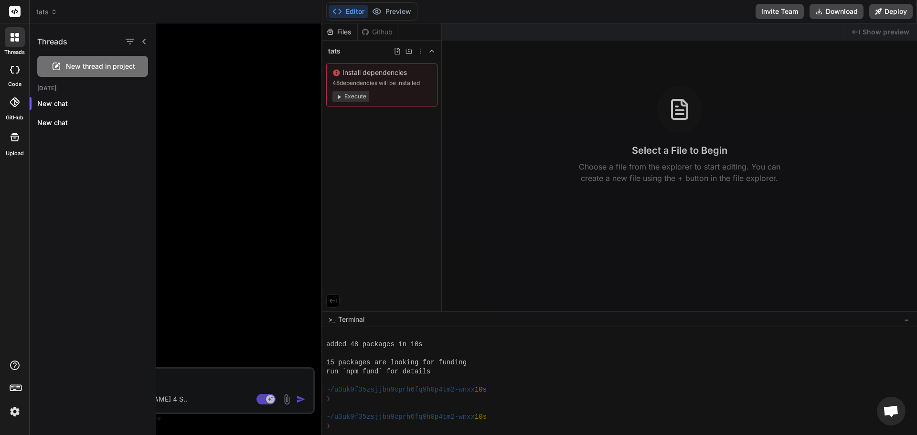
click at [14, 11] on rect at bounding box center [14, 11] width 11 height 11
click at [199, 372] on div at bounding box center [536, 229] width 761 height 412
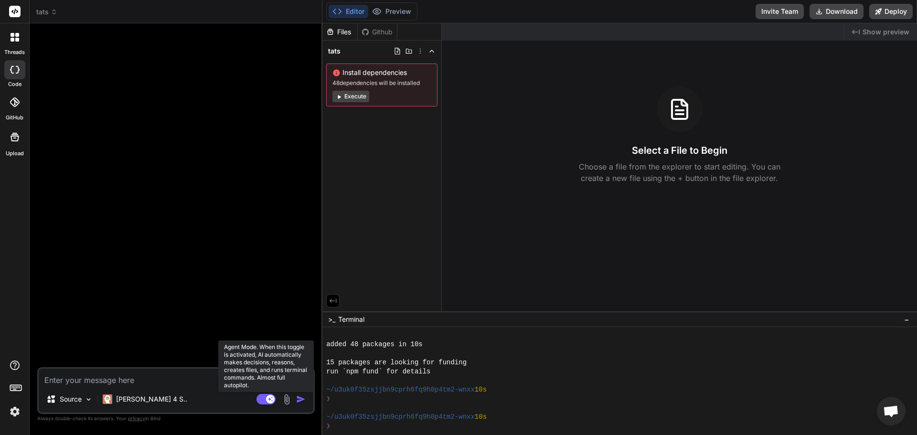
click at [267, 399] on rect at bounding box center [270, 399] width 9 height 9
click at [267, 399] on rect at bounding box center [266, 399] width 19 height 11
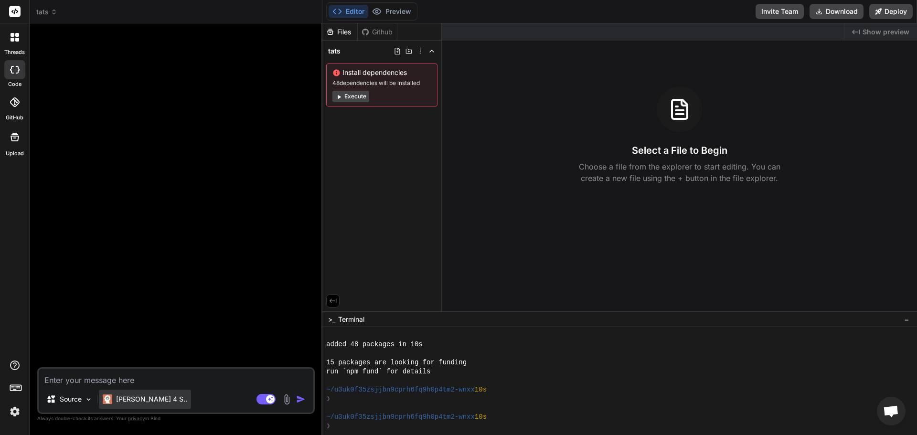
click at [140, 398] on p "Claude 4 S.." at bounding box center [151, 400] width 71 height 10
click at [136, 407] on div "Claude 4 S.." at bounding box center [145, 399] width 92 height 19
click at [84, 401] on div "Source" at bounding box center [70, 399] width 54 height 19
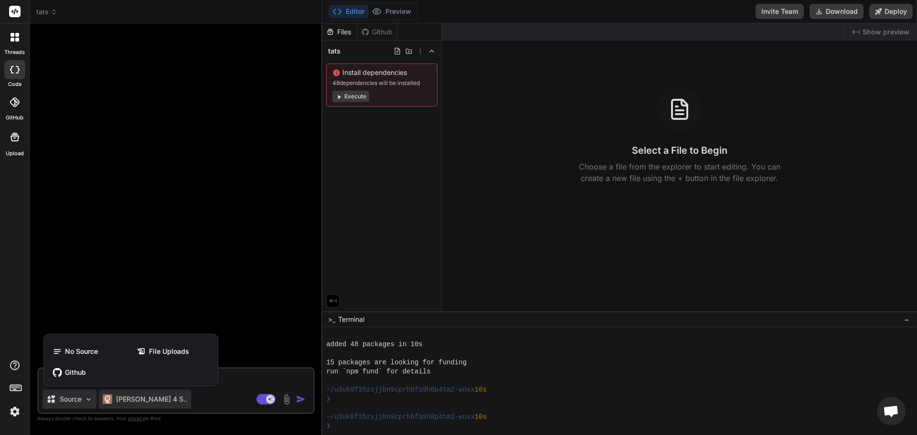
drag, startPoint x: 84, startPoint y: 401, endPoint x: 110, endPoint y: 401, distance: 26.3
click at [85, 401] on div at bounding box center [458, 217] width 917 height 435
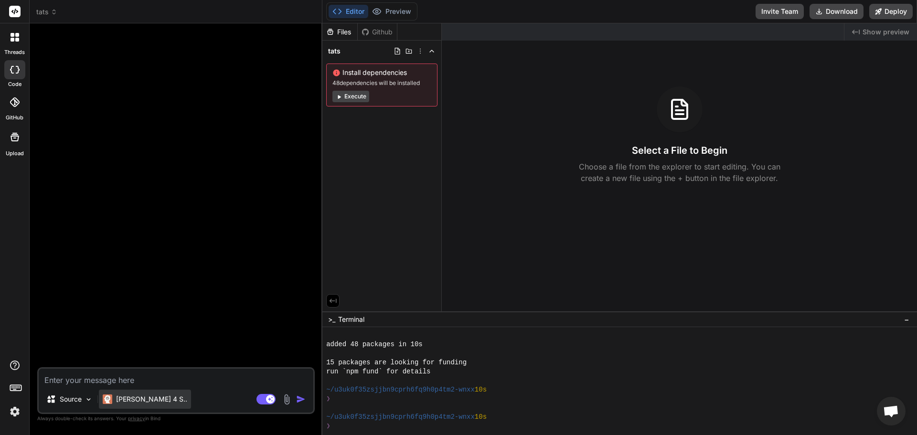
click at [143, 401] on p "Claude 4 S.." at bounding box center [151, 400] width 71 height 10
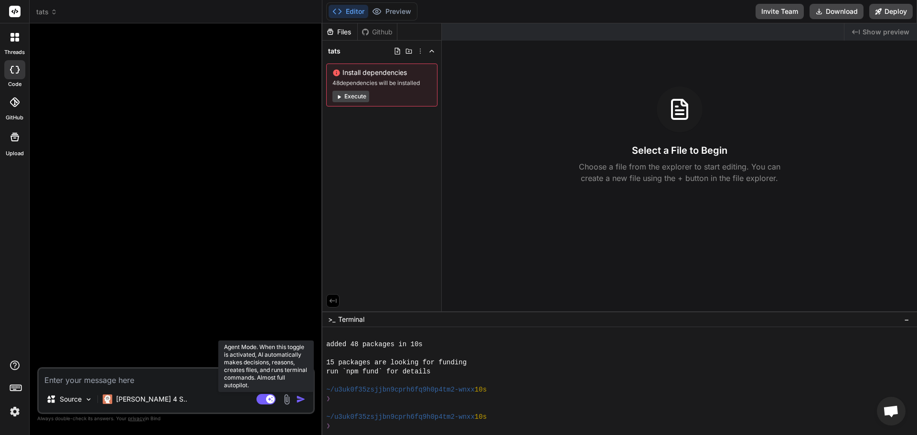
click at [267, 402] on rect at bounding box center [266, 399] width 19 height 11
type textarea "x"
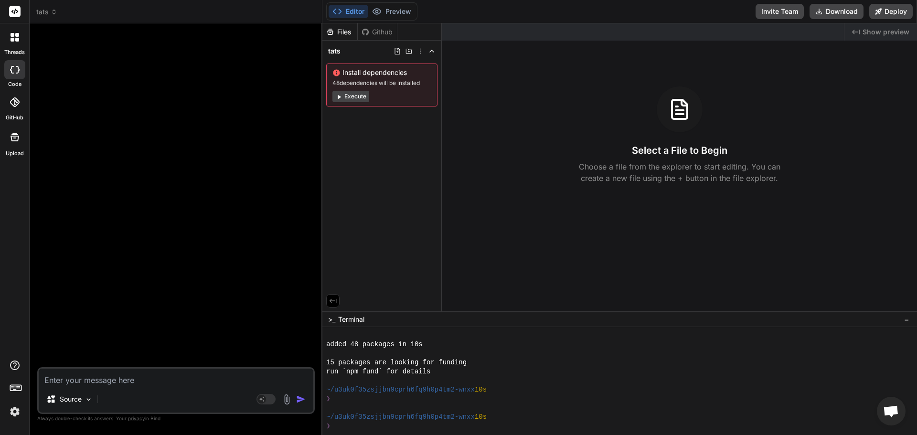
click at [299, 400] on img "button" at bounding box center [301, 400] width 10 height 10
click at [10, 11] on rect at bounding box center [14, 11] width 11 height 11
click at [51, 11] on icon at bounding box center [54, 12] width 7 height 7
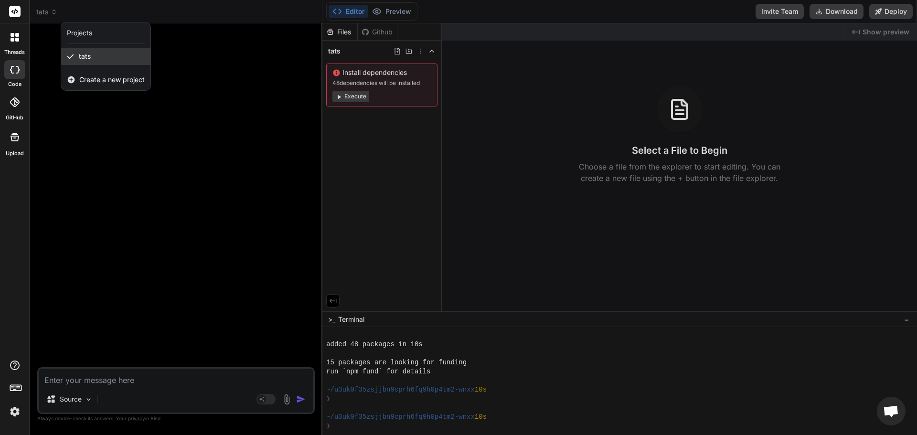
click at [99, 62] on div "tats" at bounding box center [105, 56] width 89 height 17
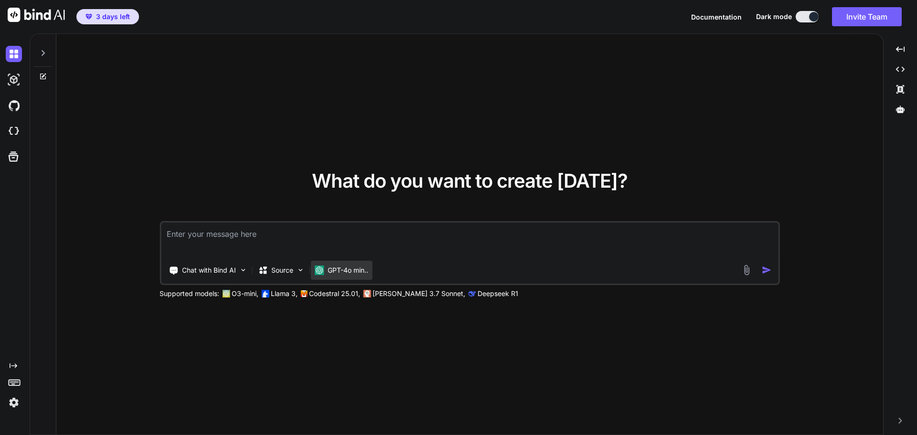
click at [346, 265] on div "GPT-4o min.." at bounding box center [342, 270] width 62 height 19
click at [344, 274] on p "GPT-4o min.." at bounding box center [348, 271] width 41 height 10
click at [395, 300] on div "What do you want to create [DATE]? Chat with Bind AI Source GPT-4o min.. Suppor…" at bounding box center [469, 235] width 827 height 402
click at [308, 293] on div "Supported models: O3-mini, Llama 3, Codestral 25.01, [PERSON_NAME] 3.7 Sonnet, …" at bounding box center [399, 294] width 478 height 10
click at [224, 294] on img at bounding box center [226, 294] width 8 height 8
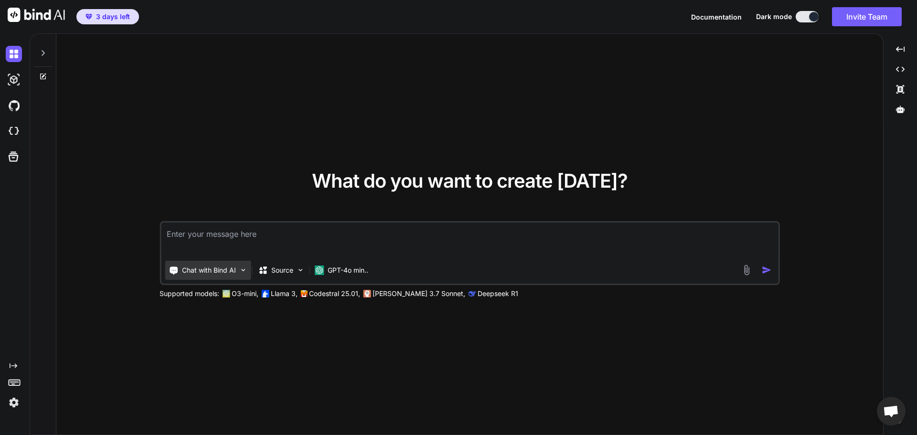
click at [235, 276] on div "Chat with Bind AI" at bounding box center [208, 270] width 86 height 19
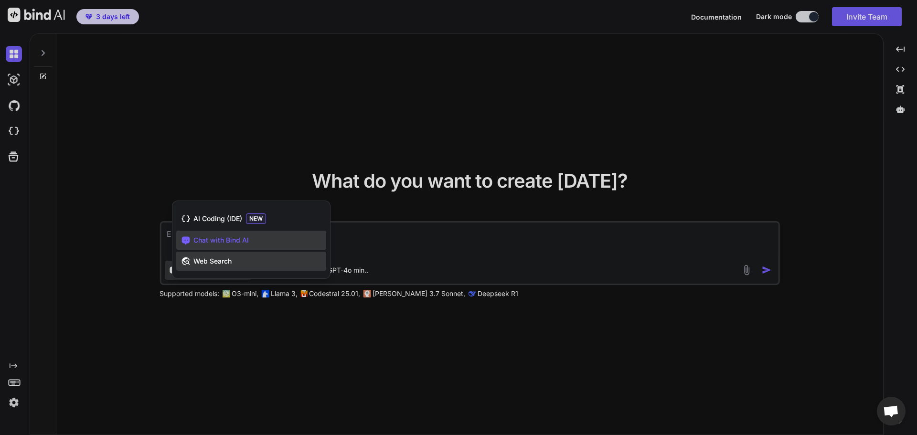
click at [232, 260] on span "Web Search" at bounding box center [212, 262] width 38 height 10
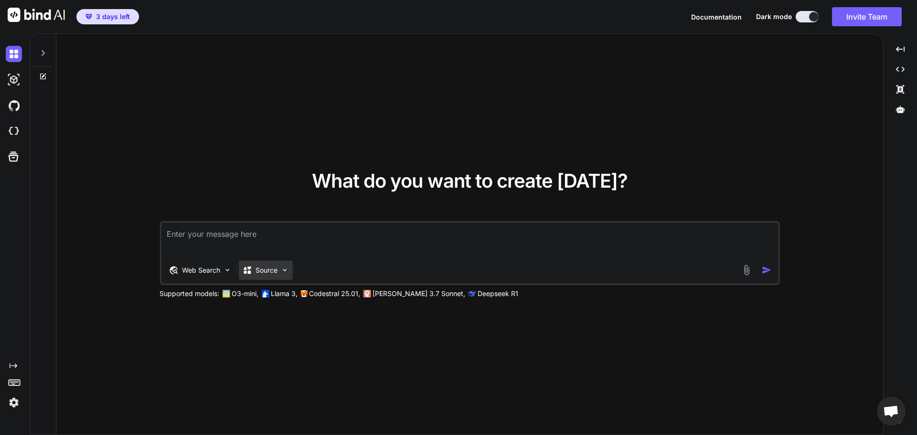
click at [287, 269] on img at bounding box center [284, 270] width 8 height 8
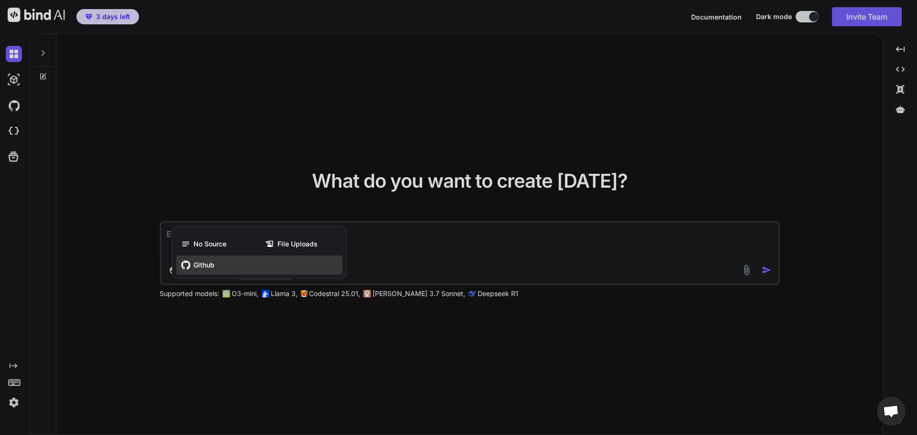
click at [294, 266] on div "Github" at bounding box center [259, 265] width 166 height 19
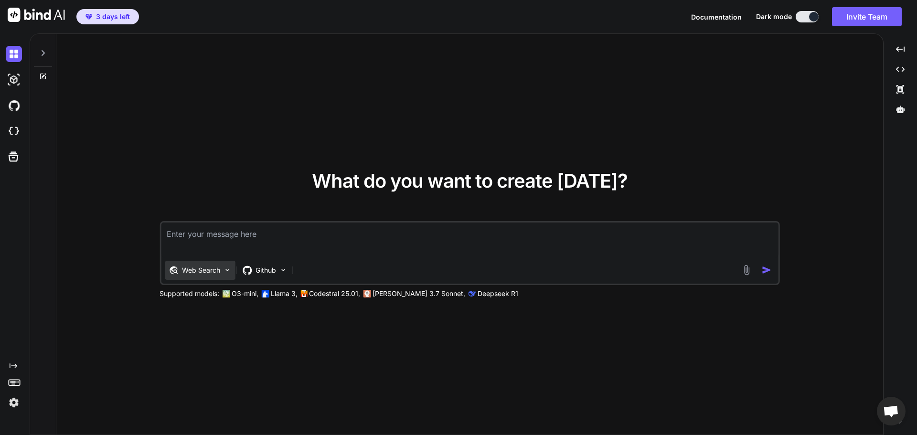
click at [223, 265] on div "Web Search" at bounding box center [200, 270] width 70 height 19
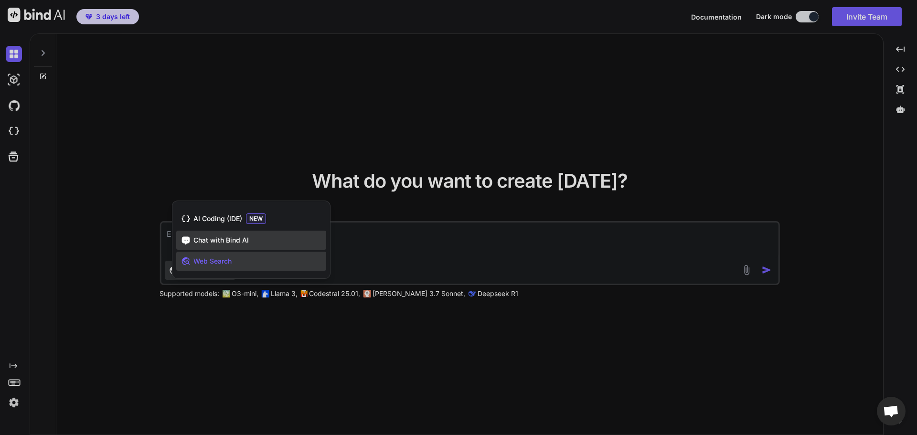
click at [258, 239] on div "Chat with Bind AI" at bounding box center [251, 240] width 150 height 19
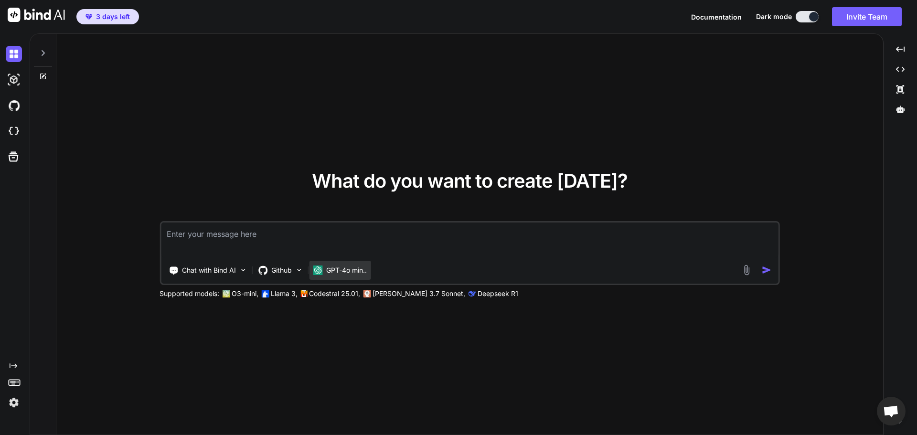
click at [344, 272] on p "GPT-4o min.." at bounding box center [346, 271] width 41 height 10
click at [333, 263] on div "GPT-4o min.." at bounding box center [340, 270] width 62 height 19
click at [325, 266] on div "GPT-4o min.." at bounding box center [340, 271] width 54 height 10
click at [290, 267] on p "Github" at bounding box center [281, 271] width 21 height 10
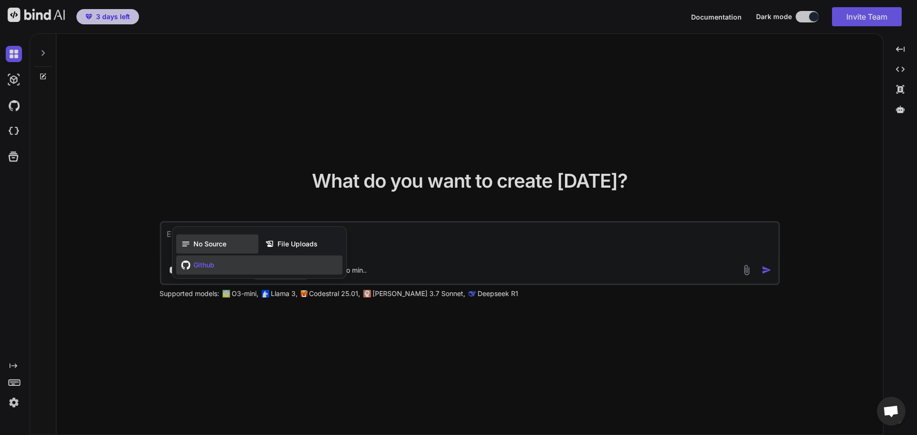
click at [200, 239] on span "No Source" at bounding box center [209, 244] width 33 height 10
type textarea "x"
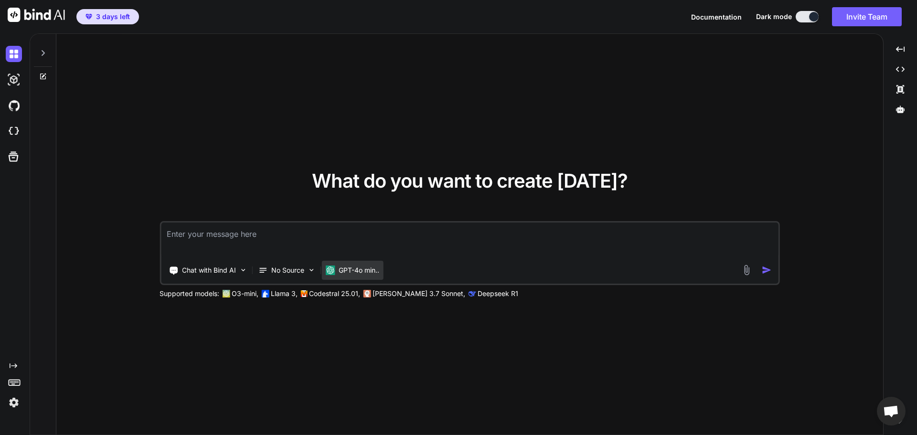
click at [365, 271] on p "GPT-4o min.." at bounding box center [359, 271] width 41 height 10
click at [398, 264] on div "Chat with Bind AI No Source GPT-4o min.." at bounding box center [451, 270] width 580 height 19
click at [545, 243] on textarea at bounding box center [470, 240] width 618 height 35
click at [321, 248] on textarea at bounding box center [470, 240] width 618 height 35
type textarea "s"
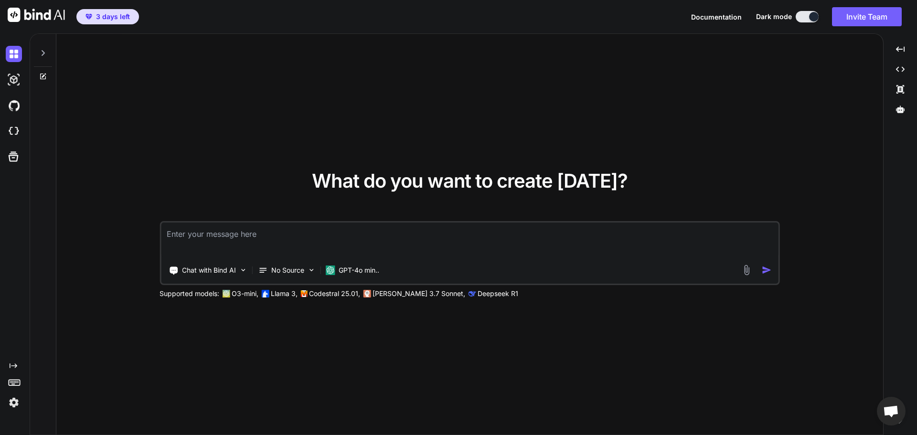
type textarea "x"
type textarea "sg"
type textarea "x"
type textarea "s"
type textarea "x"
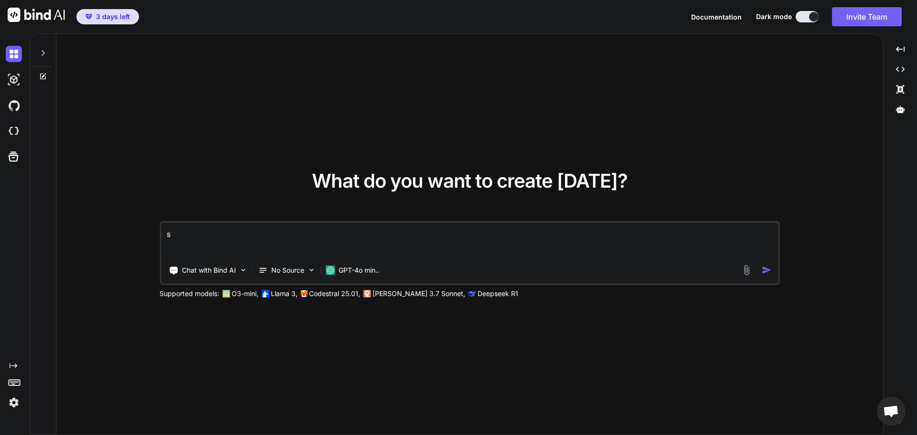
type textarea "x"
type textarea "س"
type textarea "x"
type textarea "سل"
type textarea "x"
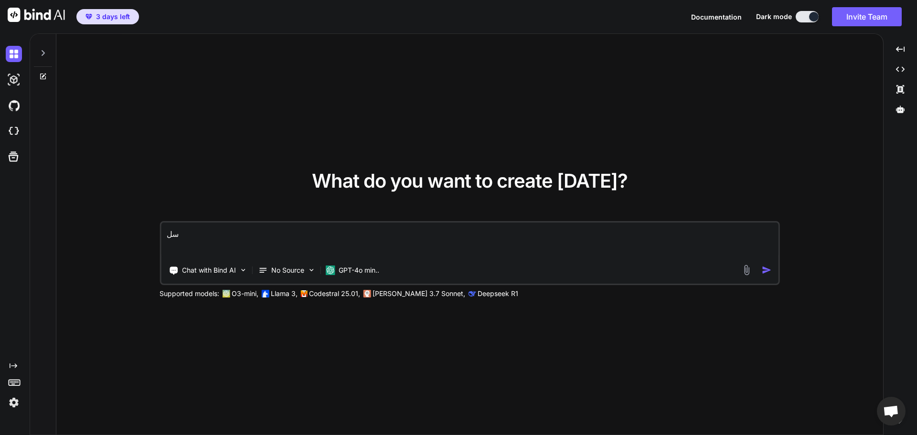
type textarea "سلا"
type textarea "x"
type textarea "سلام"
type textarea "x"
type textarea "سلام"
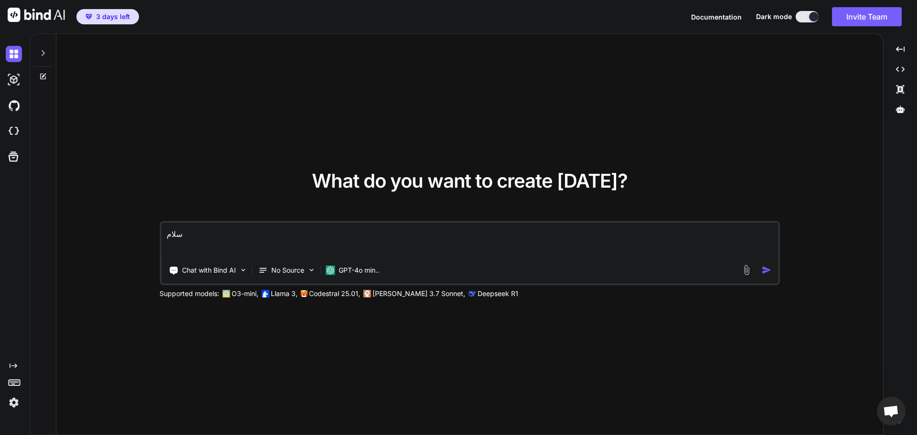
type textarea "x"
type textarea "سلام"
type textarea "x"
type textarea "سلام ا"
type textarea "x"
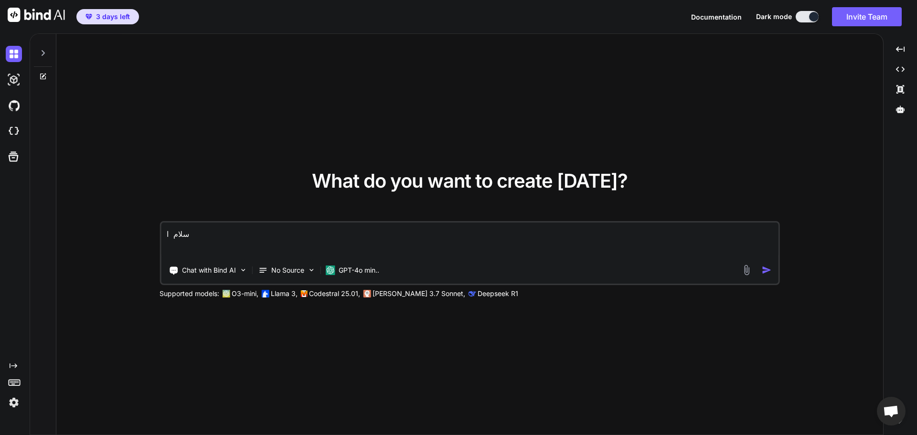
type textarea "سلام اش"
type textarea "x"
type textarea "سلام اشر"
type textarea "x"
type textarea "سلام اشرح"
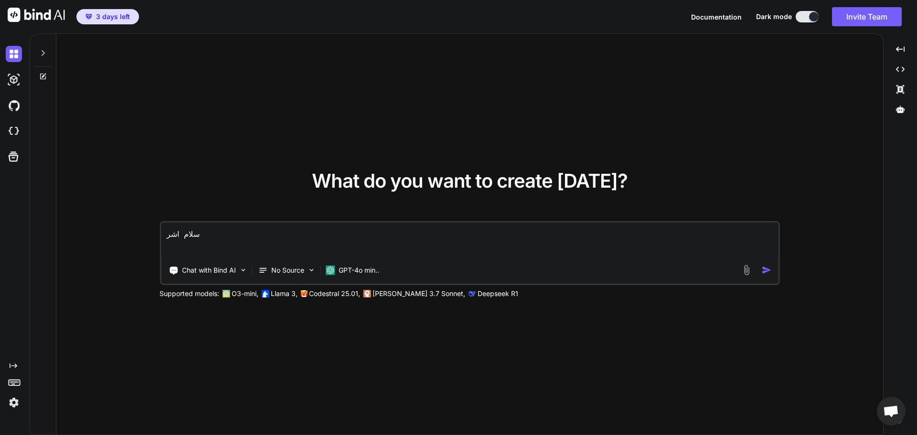
type textarea "x"
type textarea "سلام اشرح"
type textarea "x"
type textarea "سلام اشرح ف"
type textarea "x"
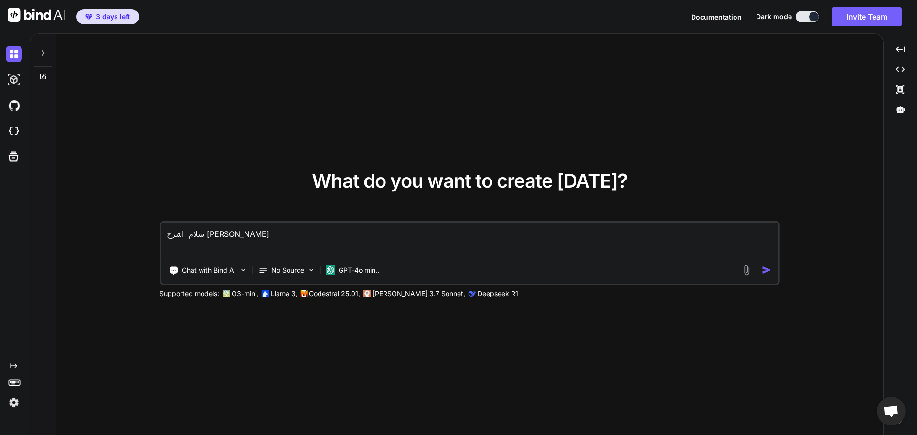
type textarea "سلام اشرح فك"
type textarea "x"
type textarea "سلام اشرح فكر"
type textarea "x"
type textarea "سلام اشرح فكرة"
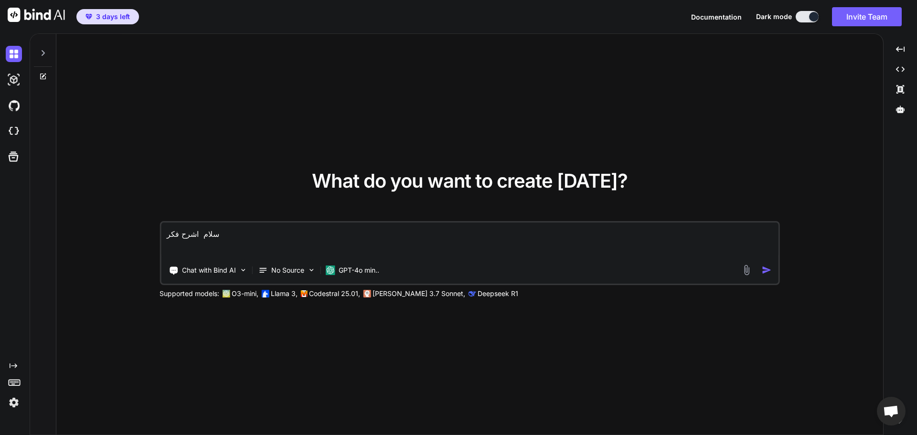
type textarea "x"
type textarea "سلام اشرح فكرة"
type textarea "x"
type textarea "سلام اشرح فكرة ا"
type textarea "x"
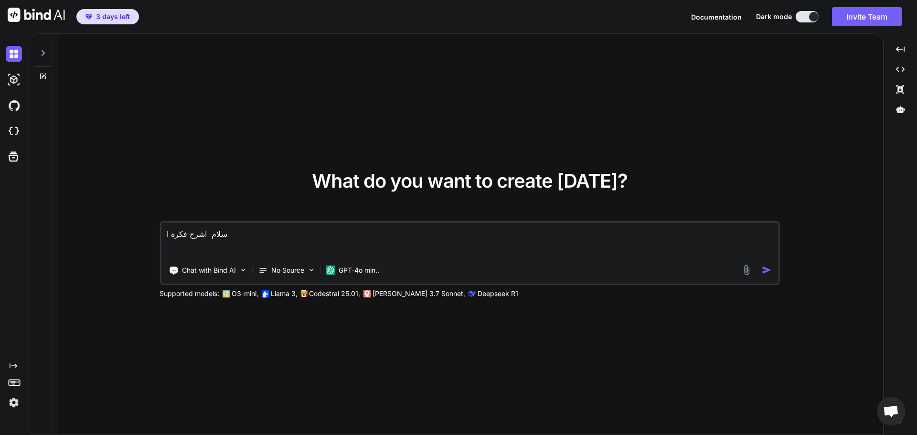
type textarea "سلام اشرح فكرة ان"
type textarea "x"
type textarea "سلام اشرح فكرة انش"
type textarea "x"
type textarea "سلام اشرح فكرة انشا"
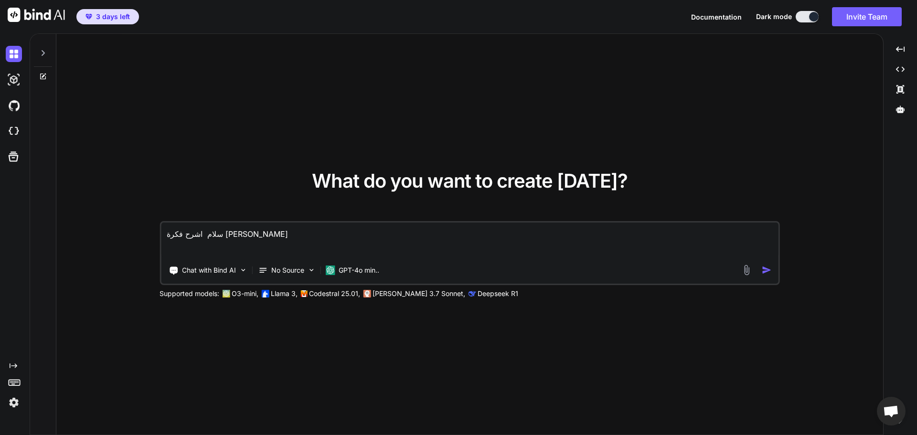
type textarea "x"
type textarea "سلام اشرح فكرة انشاء"
type textarea "x"
type textarea "سلام اشرح فكرة انشاء"
type textarea "x"
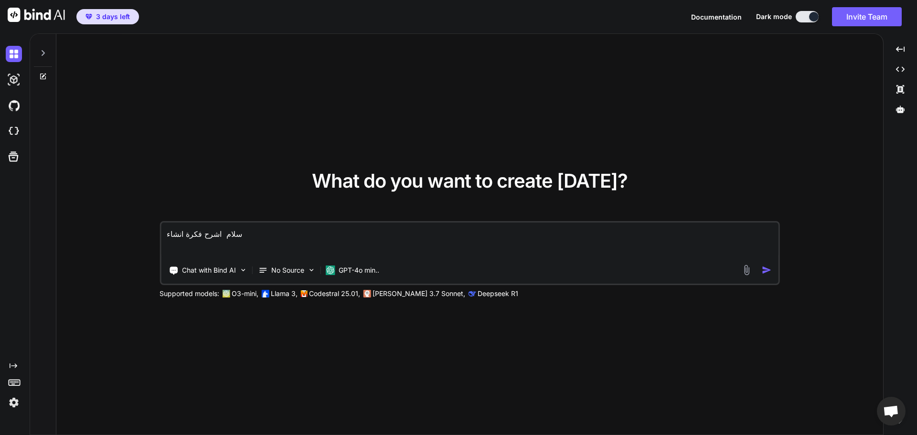
type textarea "سلام اشرح فكرة انشاء و"
type textarea "x"
type textarea "سلام اشرح فكرة انشاء وي"
type textarea "x"
type textarea "سلام اشرح فكرة انشاء ويب"
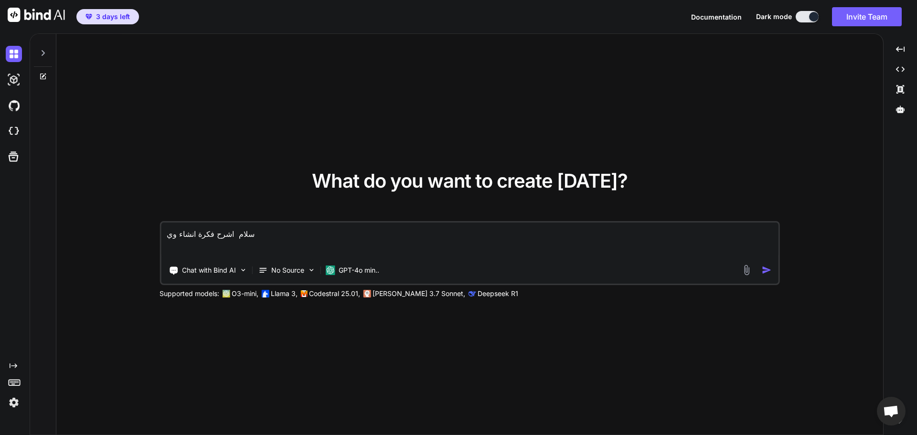
type textarea "x"
type textarea "سلام اشرح فكرة انشاء ويب"
type textarea "x"
type textarea "سلام اشرح فكرة انشاء ويب س"
type textarea "x"
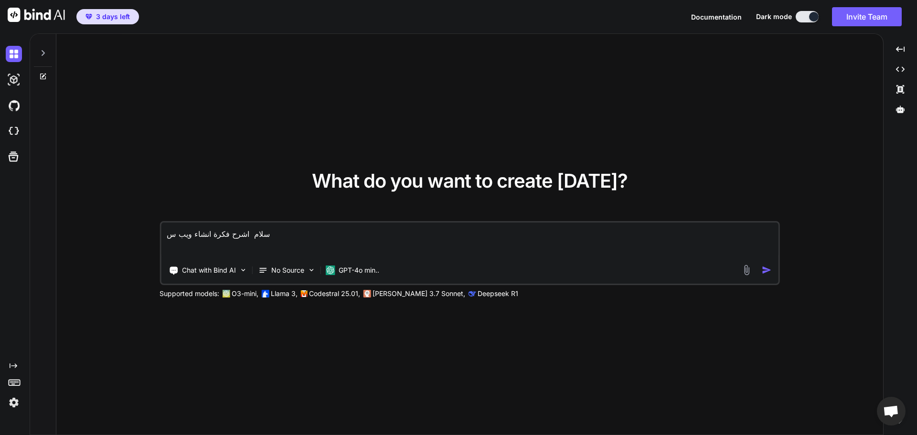
type textarea "سلام اشرح فكرة انشاء ويب سي"
type textarea "x"
type textarea "سلام اشرح فكرة انشاء ويب سيا"
type textarea "x"
type textarea "سلام اشرح فكرة انشاء ويب سياب"
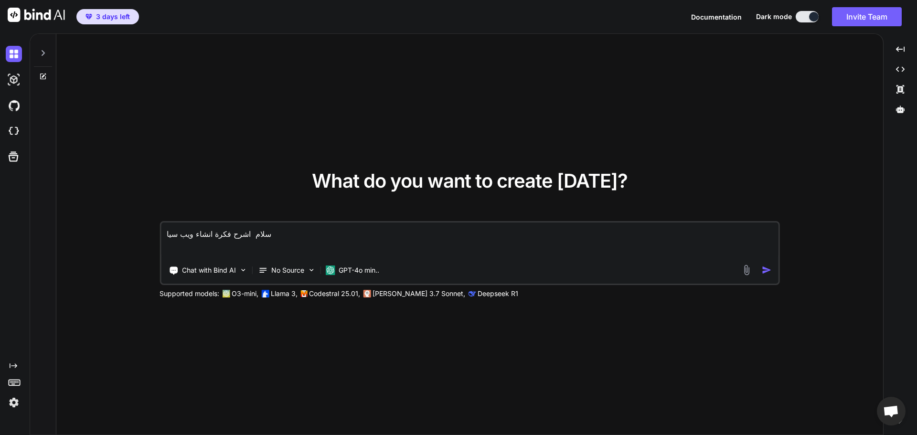
type textarea "x"
type textarea "سلام اشرح فكرة انشاء ويب سيابت"
type textarea "x"
type textarea "سلام اشرح فكرة انشاء ويب سيابت"
type textarea "x"
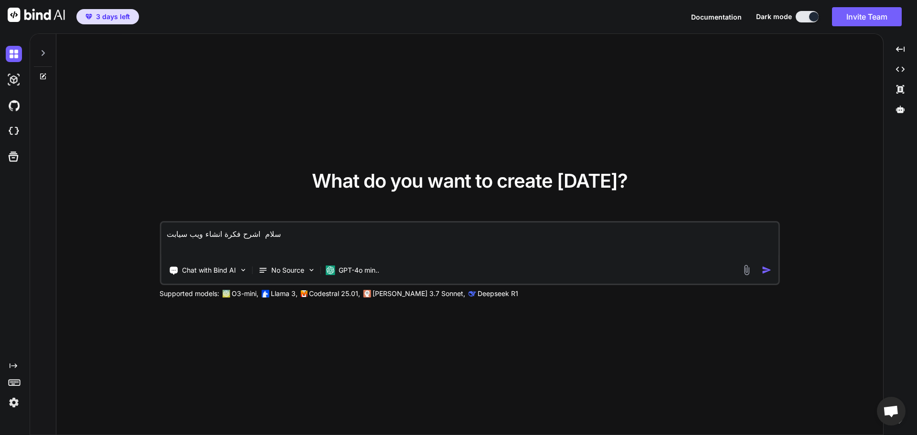
type textarea "سلام اشرح فكرة انشاء ويب سيابت م"
type textarea "x"
type textarea "سلام اشرح فكرة انشاء ويب سيابت ما"
type textarea "x"
type textarea "سلام اشرح فكرة انشاء ويب سيابت ماا"
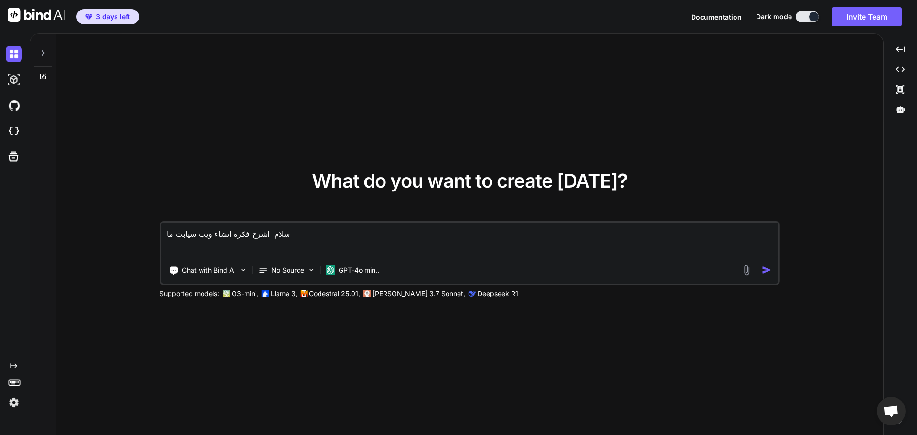
type textarea "x"
type textarea "سلام اشرح فكرة انشاء ويب سيابت ماال"
type textarea "x"
type textarea "سلام اشرح فكرة انشاء ويب سيابت ماالل"
type textarea "x"
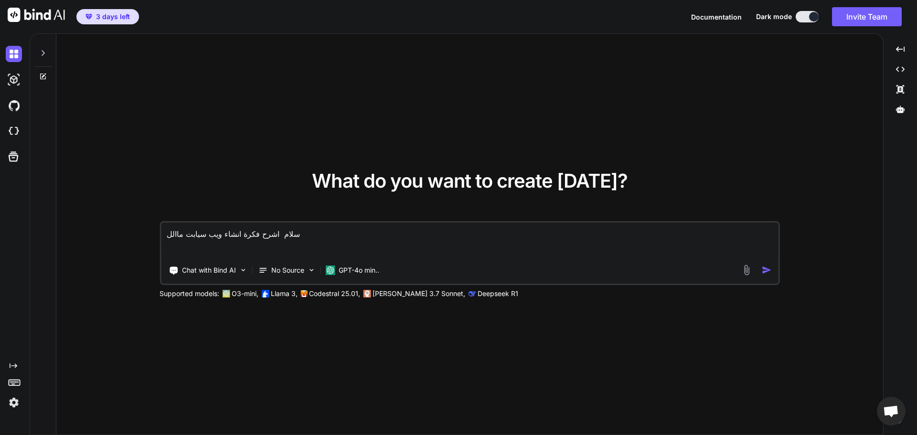
type textarea "سلام اشرح فكرة انشاء ويب سيابت مااللغ"
type textarea "x"
type textarea "سلام اشرح فكرة انشاء ويب سيابت مااللغت"
type textarea "x"
type textarea "سلام اشرح فكرة انشاء ويب سيابت مااللغت"
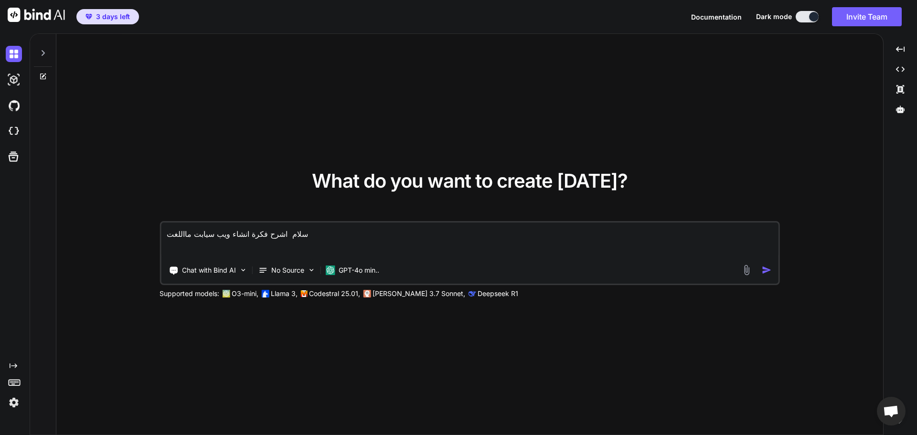
type textarea "x"
type textarea "سلام اشرح فكرة انشاء ويب سيابت مااللغت ا"
type textarea "x"
type textarea "سلام اشرح فكرة انشاء ويب سيابت مااللغت ال"
type textarea "x"
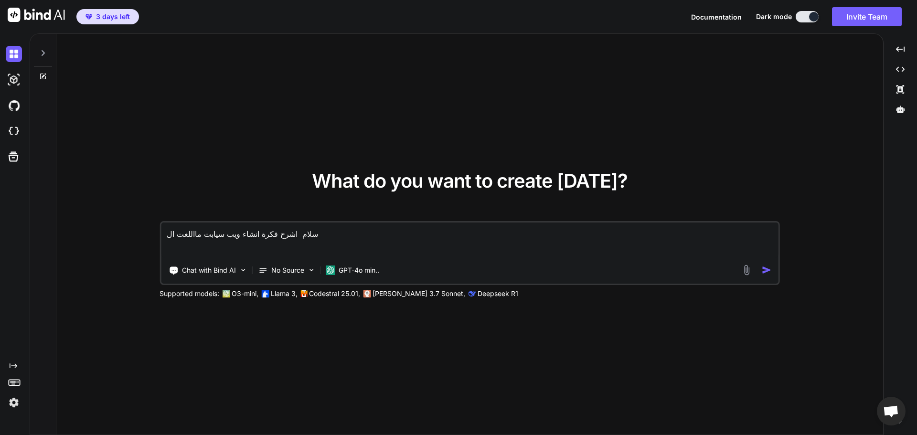
type textarea "سلام اشرح فكرة انشاء ويب سيابت مااللغت الي"
type textarea "x"
type textarea "سلام اشرح فكرة انشاء ويب سيابت مااللغت اليت"
type textarea "x"
type textarea "سلام اشرح فكرة انشاء ويب سيابت مااللغت اليت"
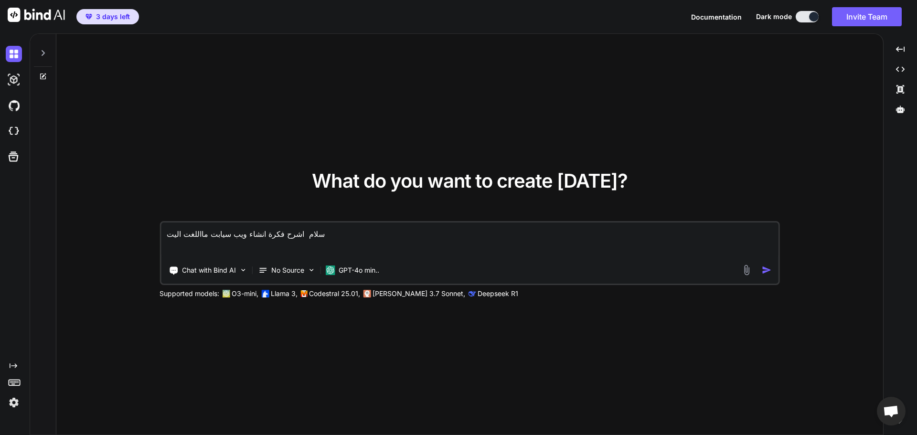
type textarea "x"
type textarea "سلام اشرح فكرة انشاء ويب سيابت مااللغت اليت ا"
type textarea "x"
type textarea "سلام اشرح فكرة انشاء ويب سيابت مااللغت اليت ان"
type textarea "x"
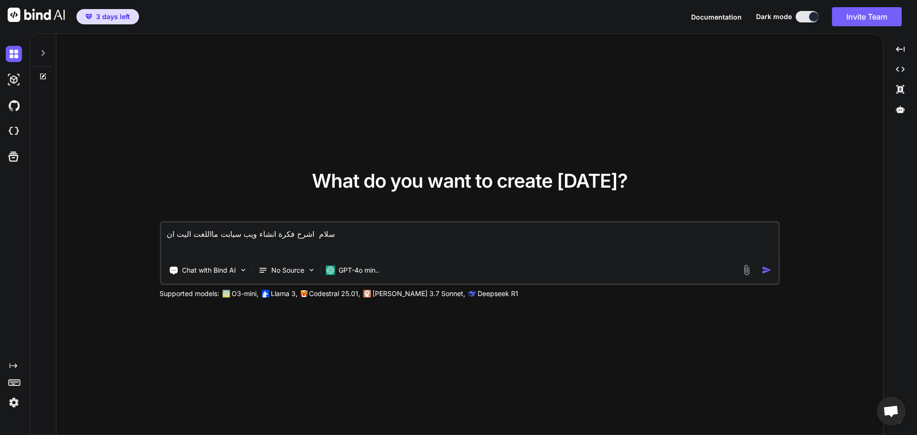
type textarea "سلام اشرح فكرة انشاء ويب سيابت مااللغت اليت انت"
type textarea "x"
type textarea "سلام اشرح فكرة انشاء ويب سيابت مااللغت اليت انت"
type textarea "x"
type textarea "سلام اشرح فكرة انشاء ويب سيابت مااللغت اليت انت ت"
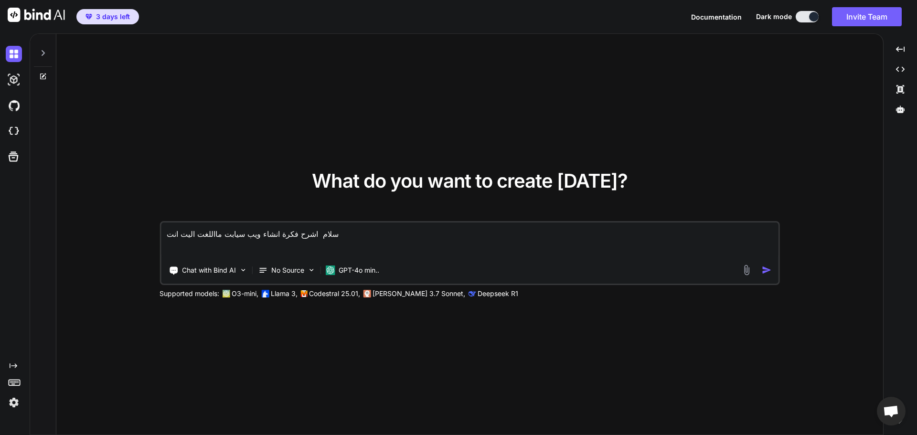
type textarea "x"
type textarea "سلام اشرح فكرة انشاء ويب سيابت مااللغت اليت انت تد"
type textarea "x"
type textarea "سلام اشرح فكرة انشاء ويب سيابت مااللغت اليت انت تدع"
type textarea "x"
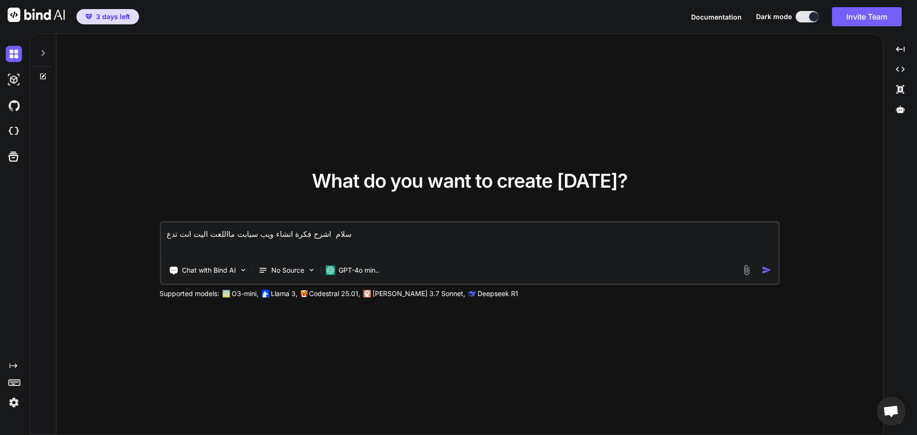
type textarea "سلام اشرح فكرة انشاء ويب سيابت مااللغت اليت انت تدعم"
type textarea "x"
type textarea "سلام اشرح فكرة انشاء ويب سيابت مااللغت اليت انت تدعمه"
type textarea "x"
type textarea "سلام اشرح فكرة انشاء ويب سيابت مااللغت اليت انت تدعمها"
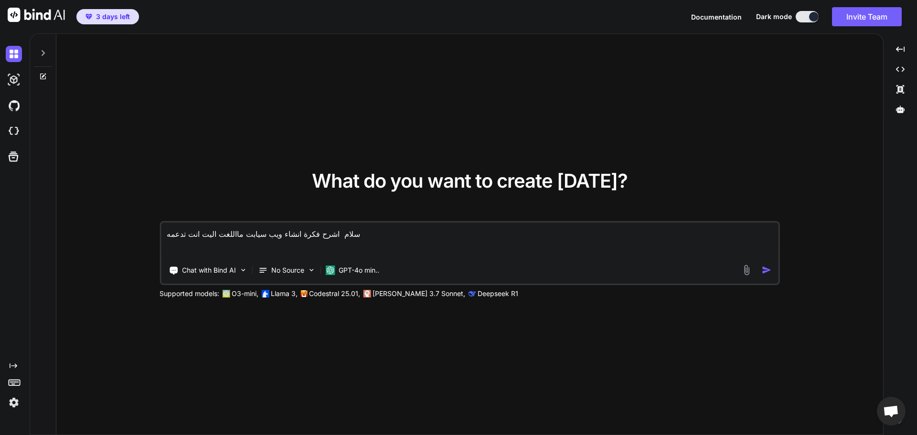
type textarea "x"
type textarea "سلام اشرح فكرة انشاء ويب سيابت مااللغت اليت انت تدعمها"
type textarea "x"
type textarea "سلام اشرح فكرة انشاء ويب سيابت مااللغت اليت انت تدعمها ه"
type textarea "x"
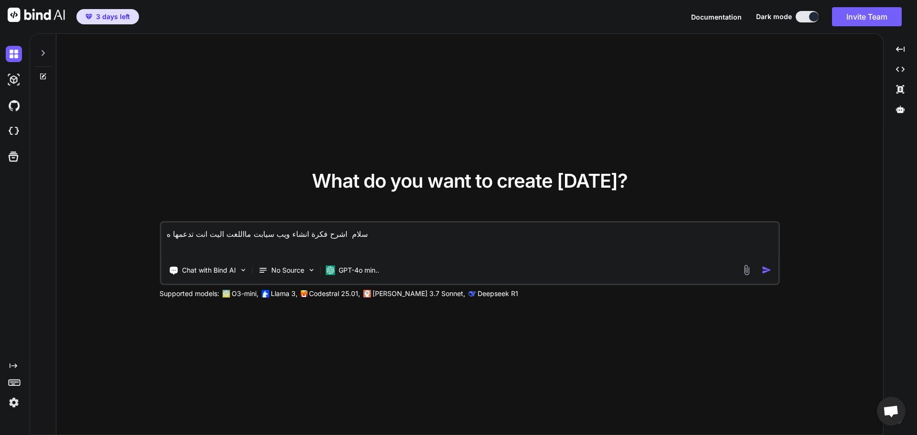
type textarea "سلام اشرح فكرة انشاء ويب سيابت مااللغت اليت انت تدعمها هل"
type textarea "x"
type textarea "سلام اشرح فكرة انشاء ويب سيابت مااللغت اليت انت تدعمها هل"
type textarea "x"
type textarea "سلام اشرح فكرة انشاء ويب سيابت مااللغت اليت انت تدعمها هل د"
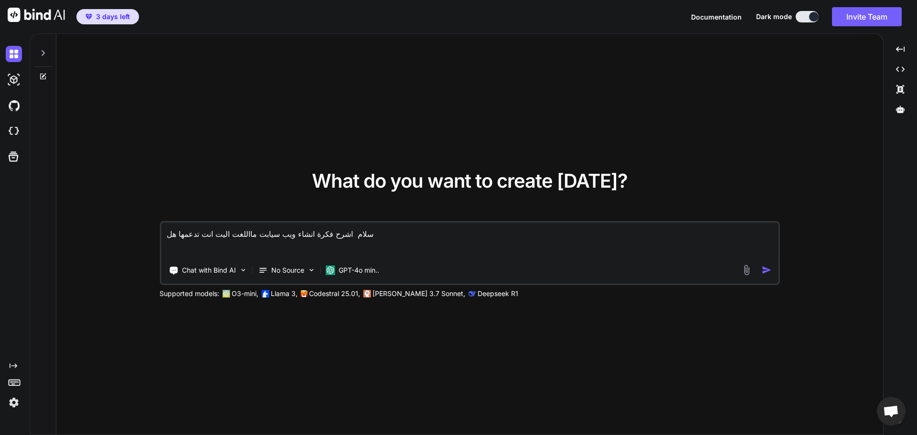
type textarea "x"
type textarea "سلام اشرح فكرة انشاء ويب سيابت مااللغت اليت انت تدعمها هل"
type textarea "x"
type textarea "سلام اشرح فكرة انشاء ويب سيابت مااللغت اليت انت تدعمها هل ت"
type textarea "x"
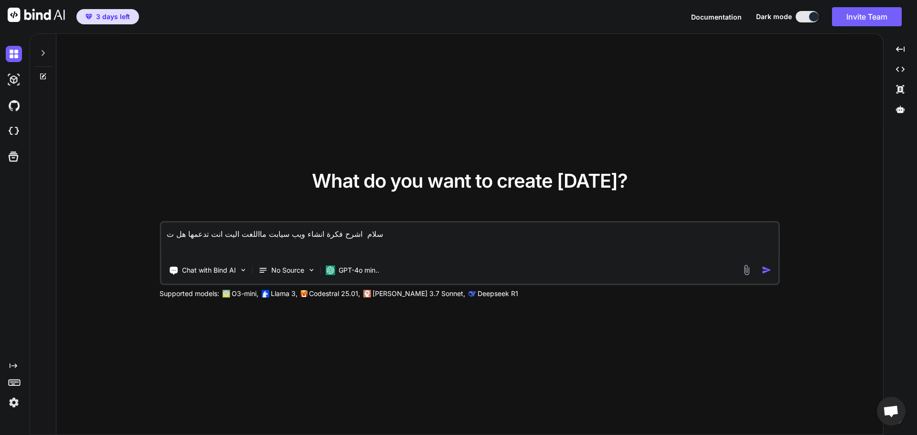
type textarea "سلام اشرح فكرة انشاء ويب سيابت مااللغت اليت انت تدعمها هل تد"
type textarea "x"
type textarea "سلام اشرح فكرة انشاء ويب سيابت مااللغت اليت انت تدعمها هل تدع"
type textarea "x"
type textarea "سلام اشرح فكرة انشاء ويب سيابت مااللغت اليت انت تدعمها هل تدعم"
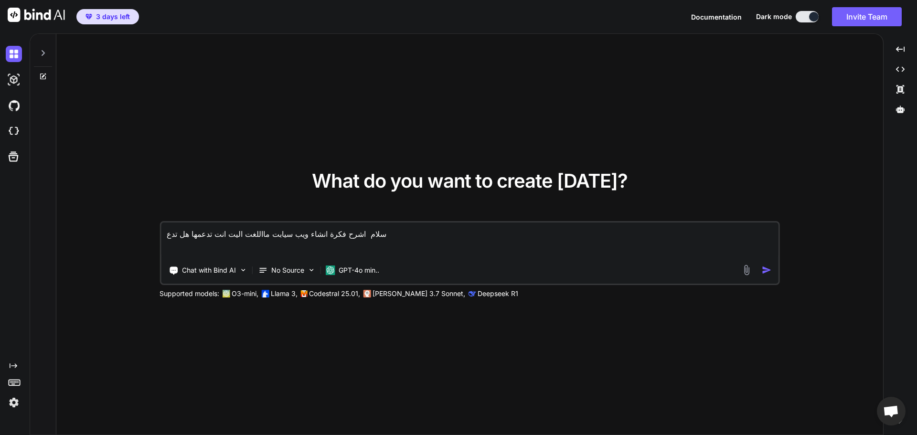
type textarea "x"
type textarea "سلام اشرح فكرة انشاء ويب سيابت مااللغت اليت انت تدعمها هل تدعم"
type textarea "x"
type textarea "سلام اشرح فكرة انشاء ويب سيابت مااللغت اليت انت تدعمها هل تدعم ا"
type textarea "x"
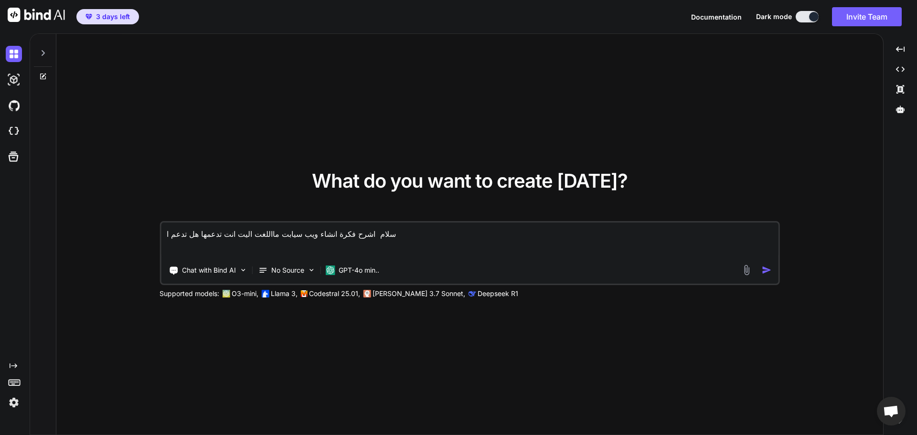
type textarea "سلام اشرح فكرة انشاء ويب سيابت مااللغت اليت انت تدعمها هل تدعم ال"
type textarea "x"
type textarea "سلام اشرح فكرة انشاء ويب سيابت مااللغت اليت انت تدعمها هل تدعم الا"
type textarea "x"
type textarea "سلام اشرح فكرة انشاء ويب سيابت مااللغت اليت انت تدعمها هل تدعم الافل"
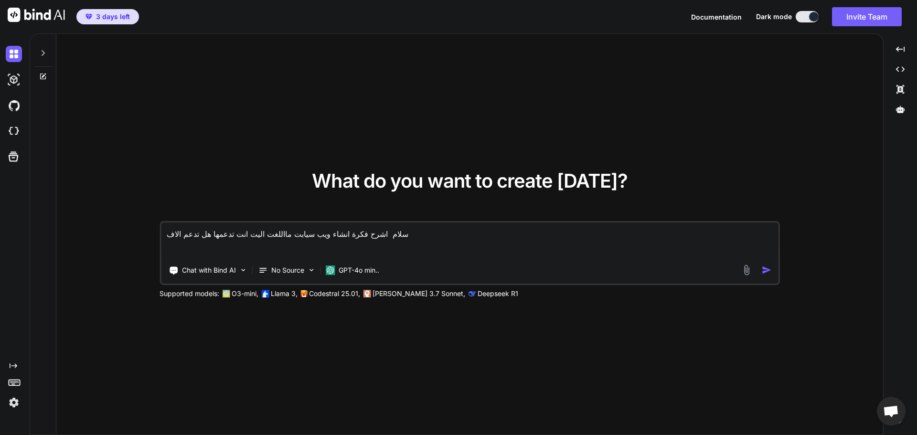
type textarea "x"
type textarea "سلام اشرح فكرة انشاء ويب سيابت مااللغت اليت انت تدعمها هل تدعم الافل"
type textarea "x"
type textarea "سلام اشرح فكرة انشاء ويب سيابت مااللغت اليت انت تدعمها هل تدعم الافل ر"
type textarea "x"
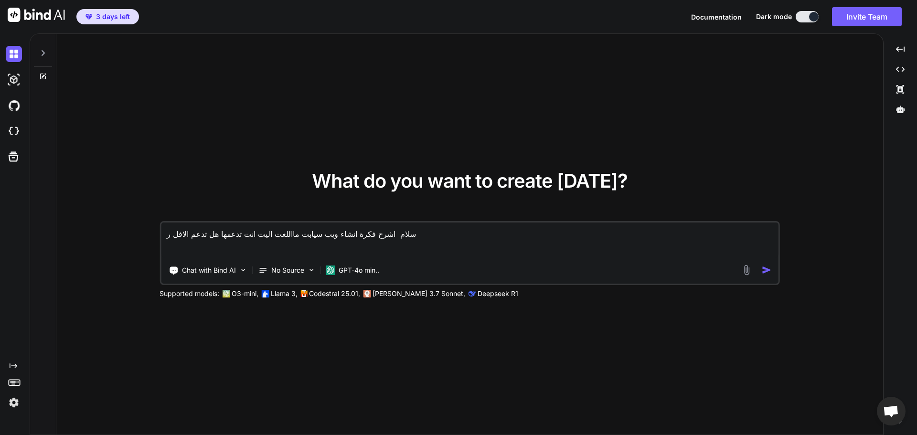
type textarea "سلام اشرح فكرة انشاء ويب سيابت مااللغت اليت انت تدعمها هل تدعم الافل رو"
type textarea "x"
type textarea "سلام اشرح فكرة انشاء ويب سيابت مااللغت اليت انت تدعمها هل تدعم الافل رون"
type textarea "x"
type textarea "سلام اشرح فكرة انشاء ويب سيابت مااللغت اليت انت تدعمها هل تدعم الافل روني"
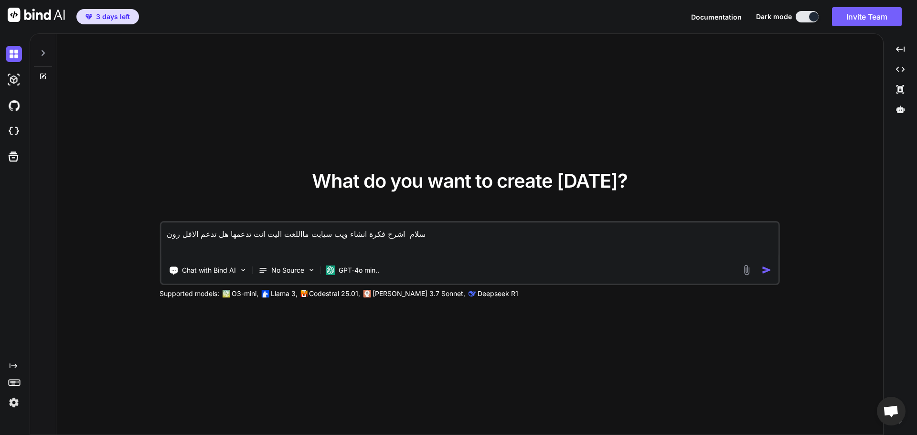
type textarea "x"
type textarea "سلام اشرح فكرة انشاء ويب سيابت مااللغت اليت انت تدعمها هل تدعم الافل رونيك"
type textarea "x"
type textarea "سلام اشرح فكرة انشاء ويب سيابت مااللغت اليت انت تدعمها هل تدعم الافل رونيكس"
type textarea "x"
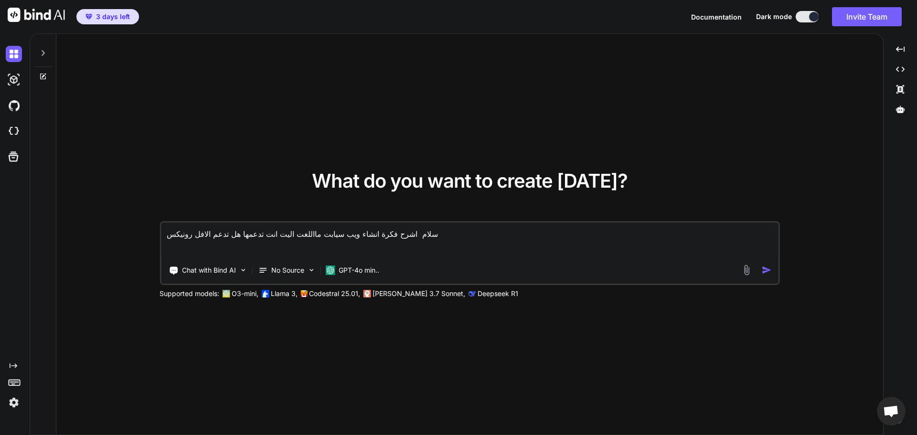
type textarea "سلام اشرح فكرة انشاء ويب سيابت مااللغت اليت انت تدعمها هل تدعم الافل رونيكسن"
type textarea "x"
type textarea "سلام اشرح فكرة انشاء ويب سيابت مااللغت اليت انت تدعمها هل تدعم الافل رونيكسن"
type textarea "x"
type textarea "سلام اشرح فكرة انشاء ويب سيابت مااللغت اليت انت تدعمها هل تدعم الافل رونيكسن ؟"
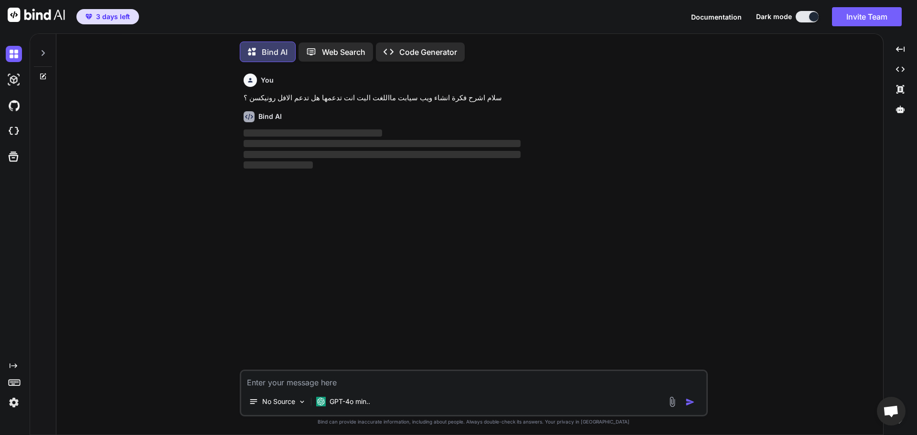
scroll to position [5, 0]
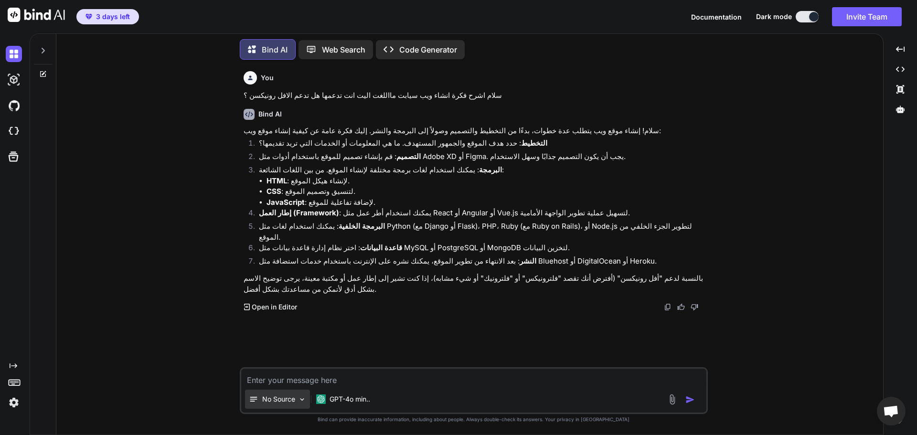
click at [278, 396] on p "No Source" at bounding box center [278, 400] width 33 height 10
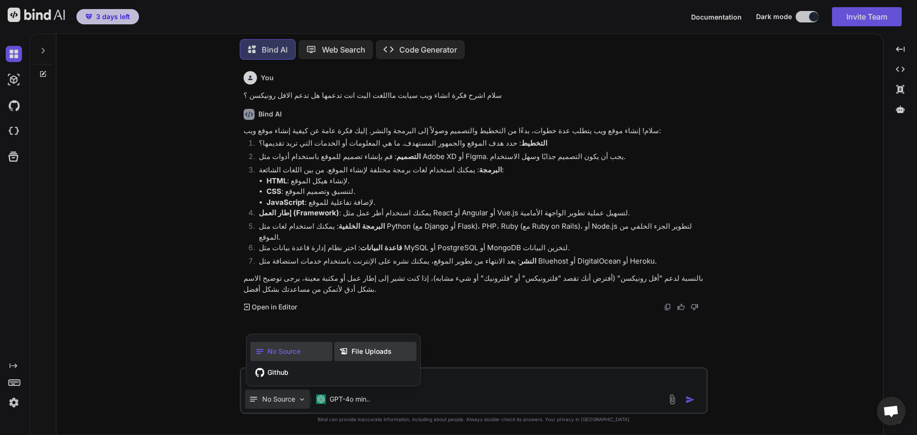
click at [376, 353] on span "File Uploads" at bounding box center [372, 352] width 40 height 10
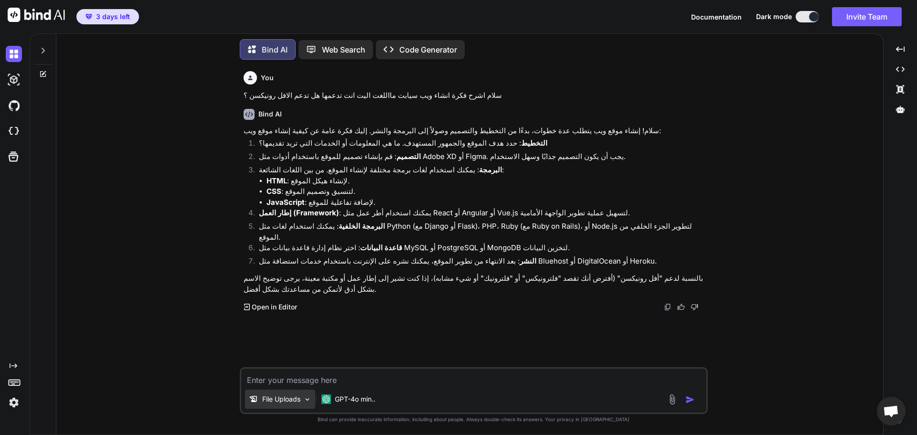
click at [290, 400] on p "File Uploads" at bounding box center [281, 400] width 38 height 10
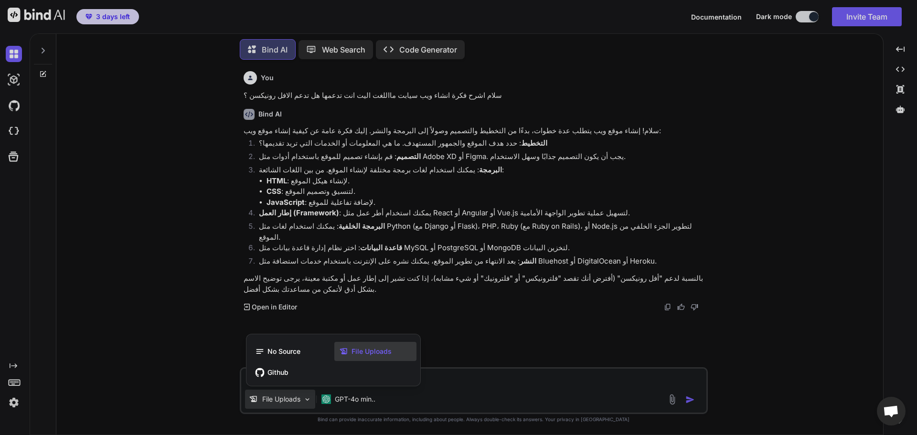
click at [290, 400] on div at bounding box center [458, 217] width 917 height 435
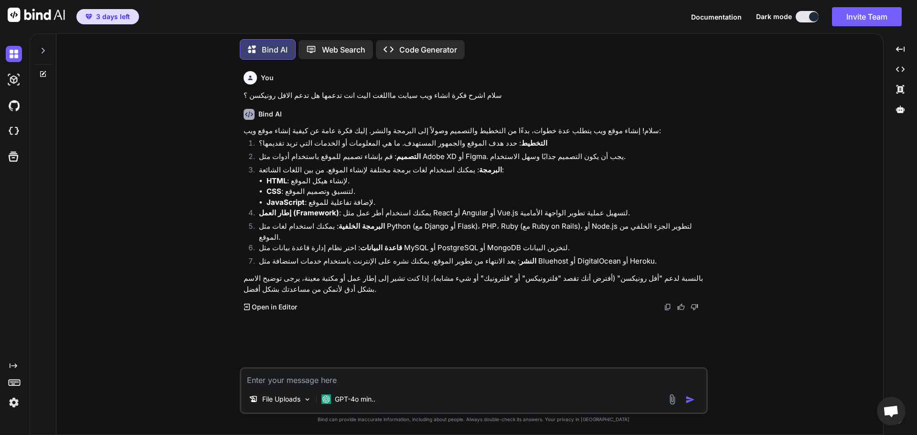
click at [352, 380] on textarea at bounding box center [473, 377] width 465 height 17
click at [667, 395] on img at bounding box center [672, 399] width 11 height 11
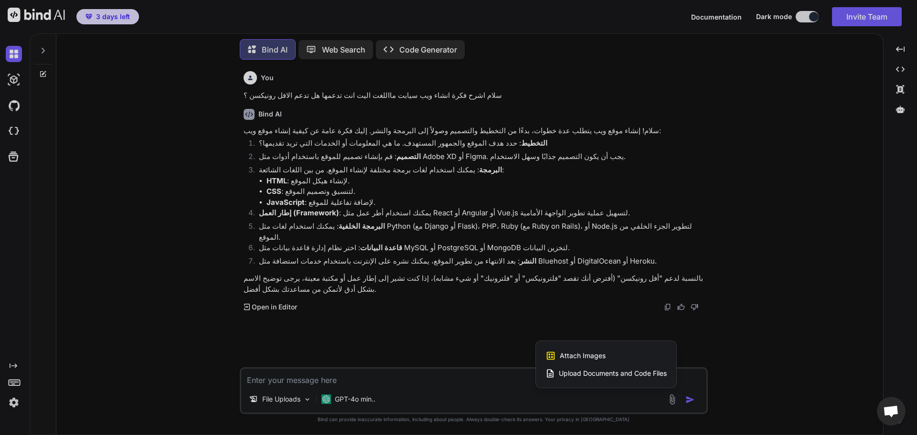
click at [606, 378] on span "Upload Documents and Code Files" at bounding box center [613, 374] width 108 height 10
type textarea "x"
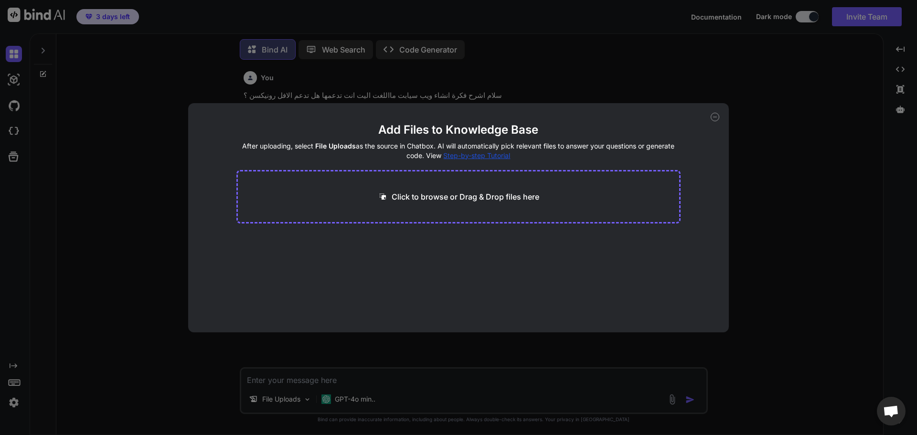
click at [473, 197] on p "Click to browse or Drag & Drop files here" at bounding box center [466, 196] width 148 height 11
type input "C:\fakepath\index.html"
click at [457, 204] on div "Click to browse or Drag & Drop files here" at bounding box center [458, 197] width 445 height 54
click at [469, 194] on p "Click to browse or Drag & Drop files here" at bounding box center [466, 196] width 148 height 11
click at [667, 305] on button "Finish" at bounding box center [663, 303] width 33 height 19
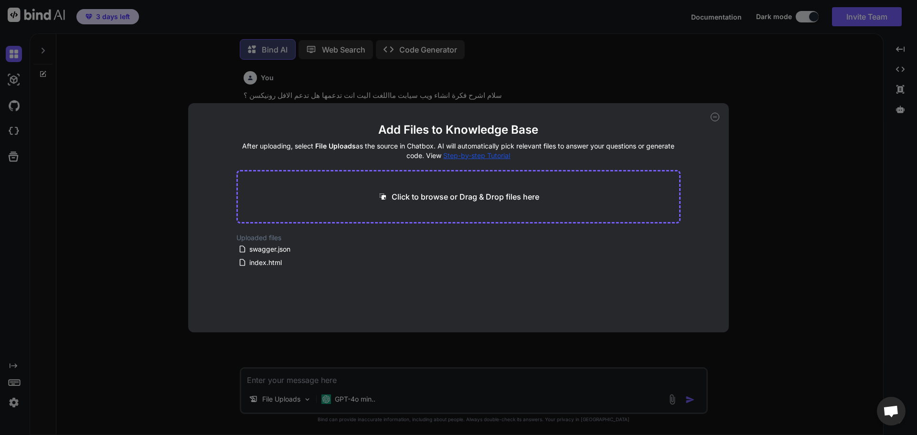
click at [715, 117] on icon at bounding box center [715, 117] width 3 height 0
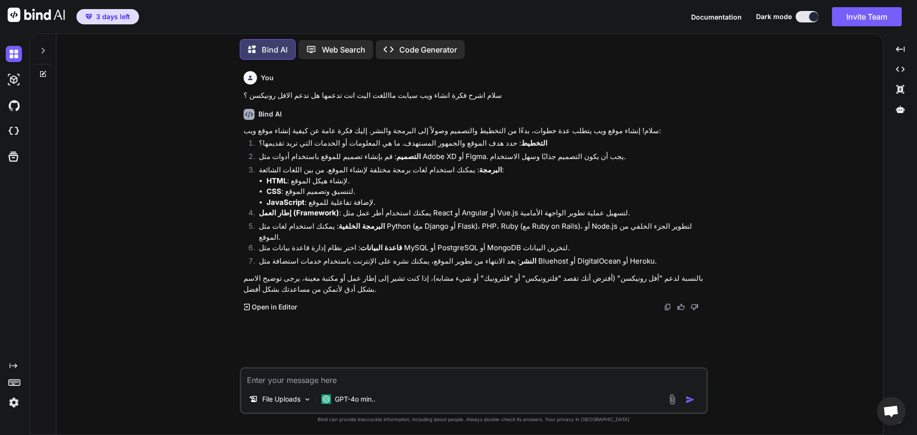
click at [448, 380] on textarea at bounding box center [473, 377] width 465 height 17
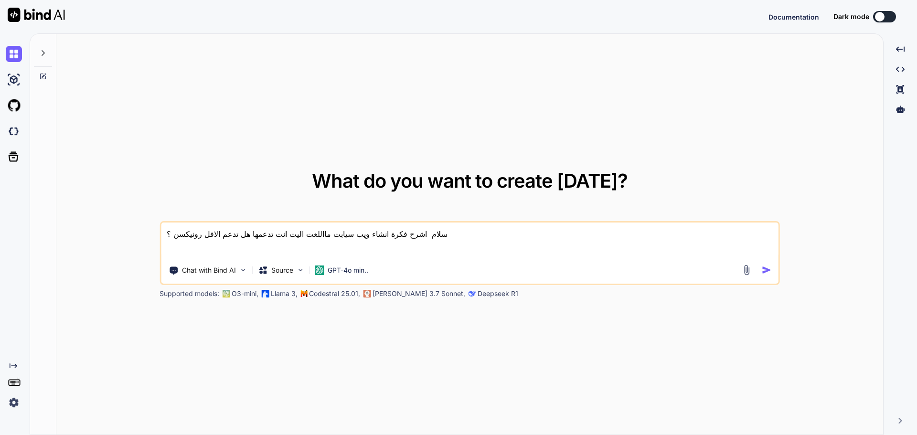
click at [352, 250] on textarea "سلام اشرح فكرة انشاء ويب سيابت مااللغت اليت انت تدعمها هل تدعم الافل رونيكسن ؟" at bounding box center [470, 240] width 618 height 35
click at [339, 280] on div "سلام اشرح فكرة انشاء ويب سيابت مااللغت اليت انت تدعمها هل تدعم الافل رونيكسن ؟ …" at bounding box center [470, 253] width 621 height 64
click at [353, 271] on p "GPT-4o min.." at bounding box center [348, 271] width 41 height 10
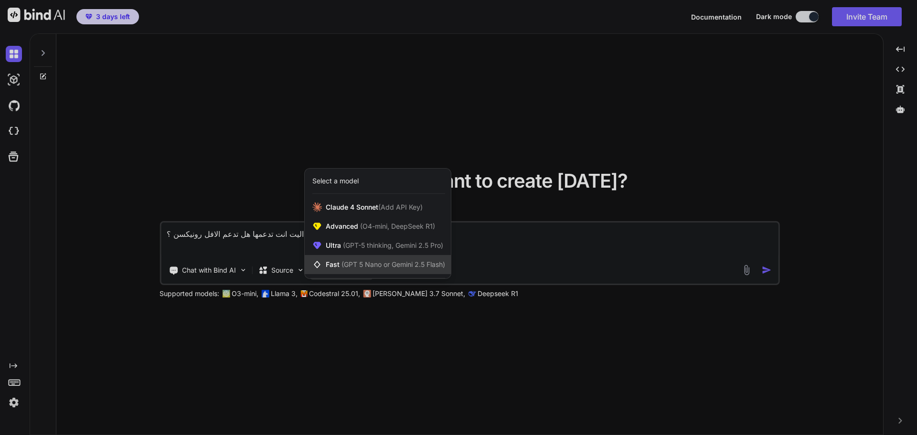
click at [378, 262] on span "(GPT 5 Nano or Gemini 2.5 Flash)" at bounding box center [394, 264] width 104 height 8
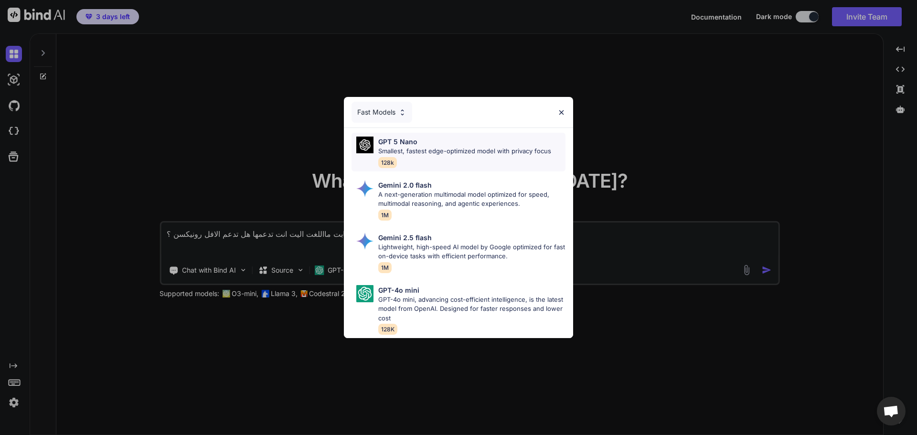
click at [474, 148] on p "Smallest, fastest edge-optimized model with privacy focus" at bounding box center [464, 152] width 173 height 10
type textarea "x"
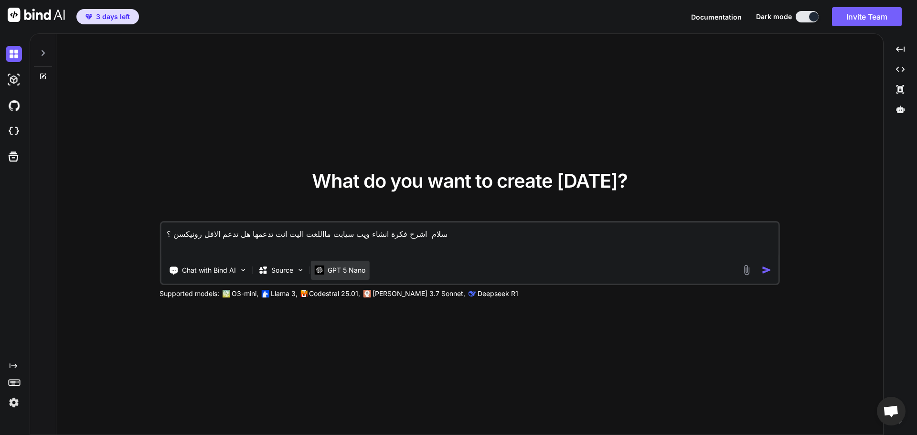
click at [342, 267] on p "GPT 5 Nano" at bounding box center [347, 271] width 38 height 10
click at [363, 247] on textarea "سلام اشرح فكرة انشاء ويب سيابت مااللغت اليت انت تدعمها هل تدعم الافل رونيكسن ؟" at bounding box center [470, 240] width 618 height 35
